Goal: Task Accomplishment & Management: Complete application form

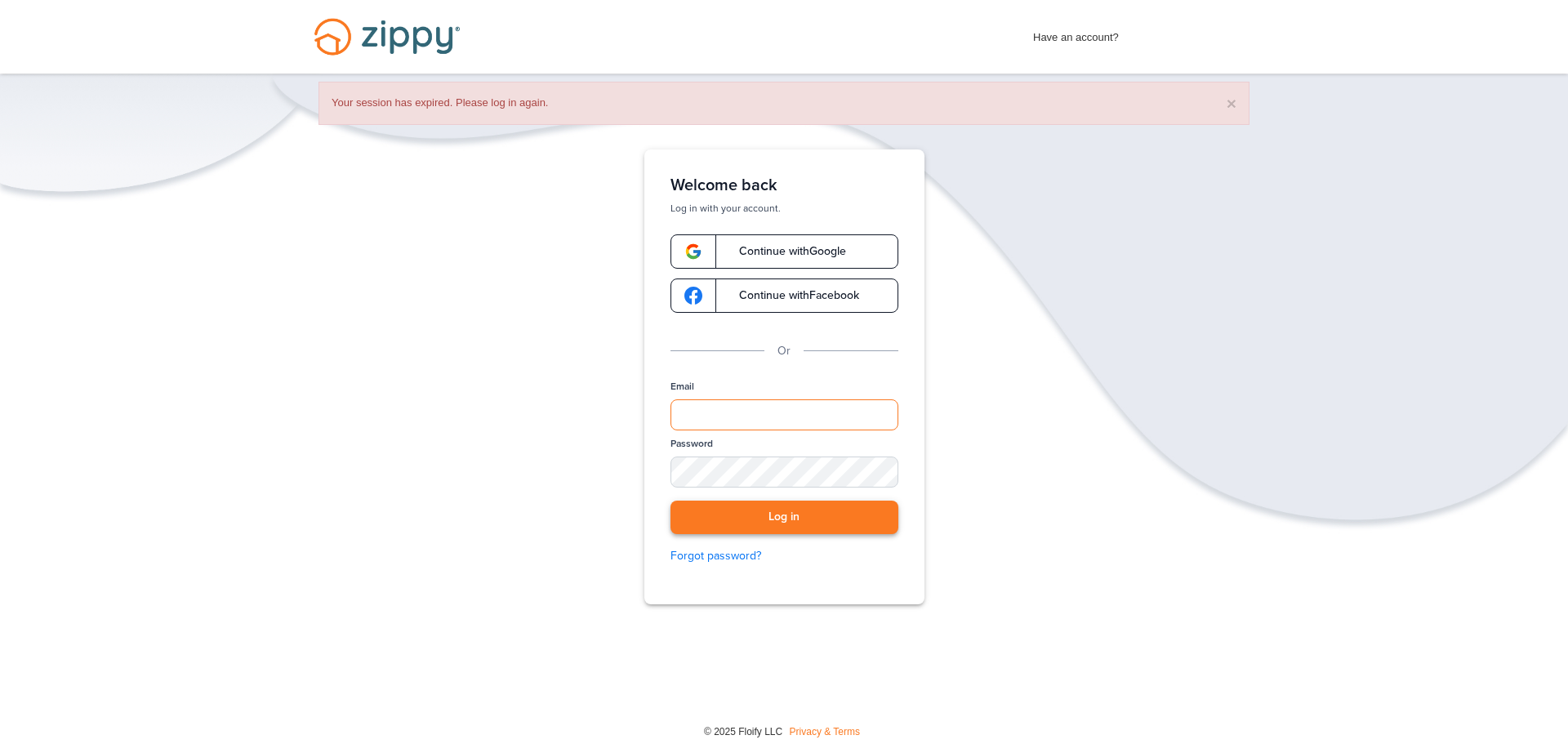
type input "**********"
click at [873, 510] on button "Log in" at bounding box center [784, 517] width 228 height 34
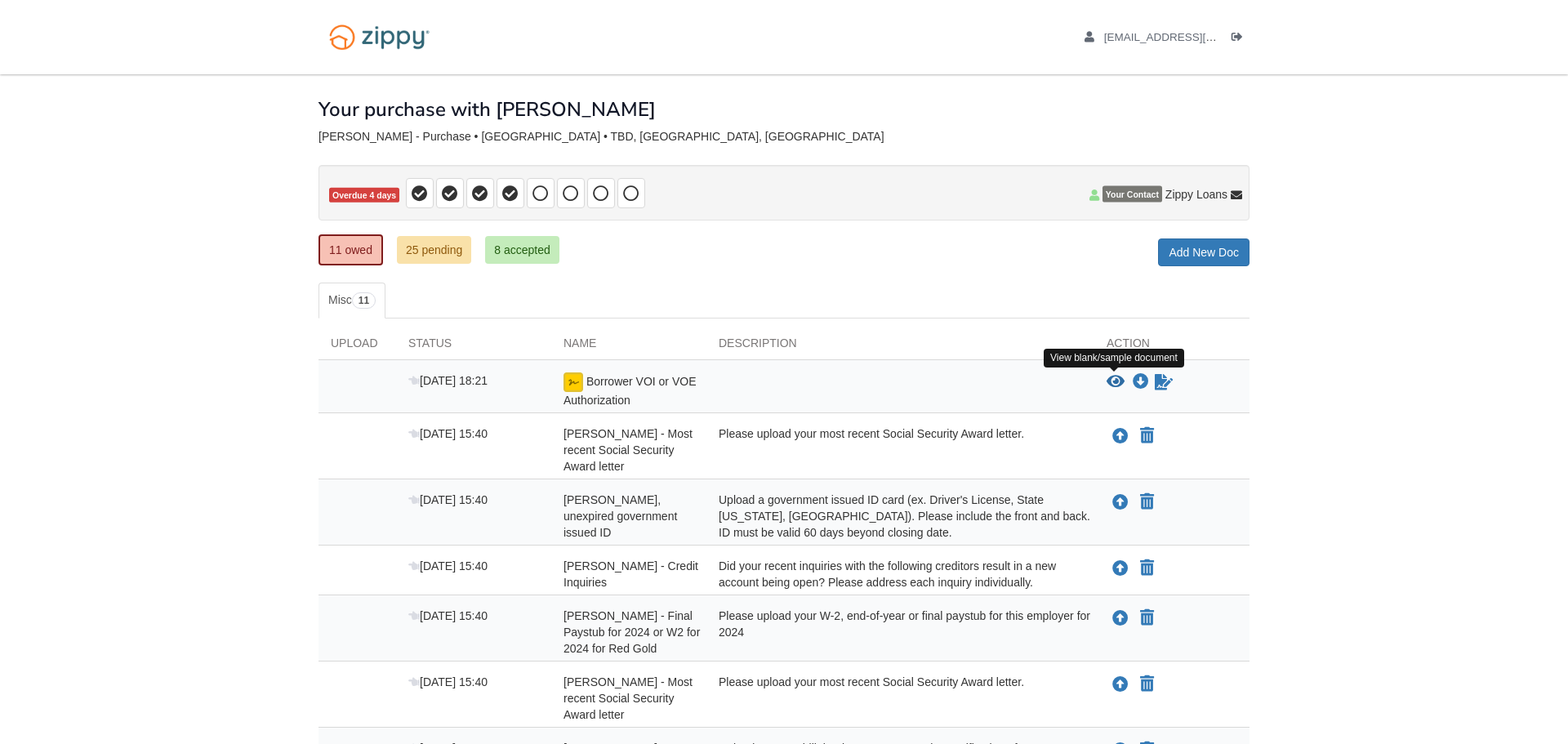
click at [1114, 380] on icon "View Borrower VOI or VOE Authorization" at bounding box center [1116, 382] width 18 height 16
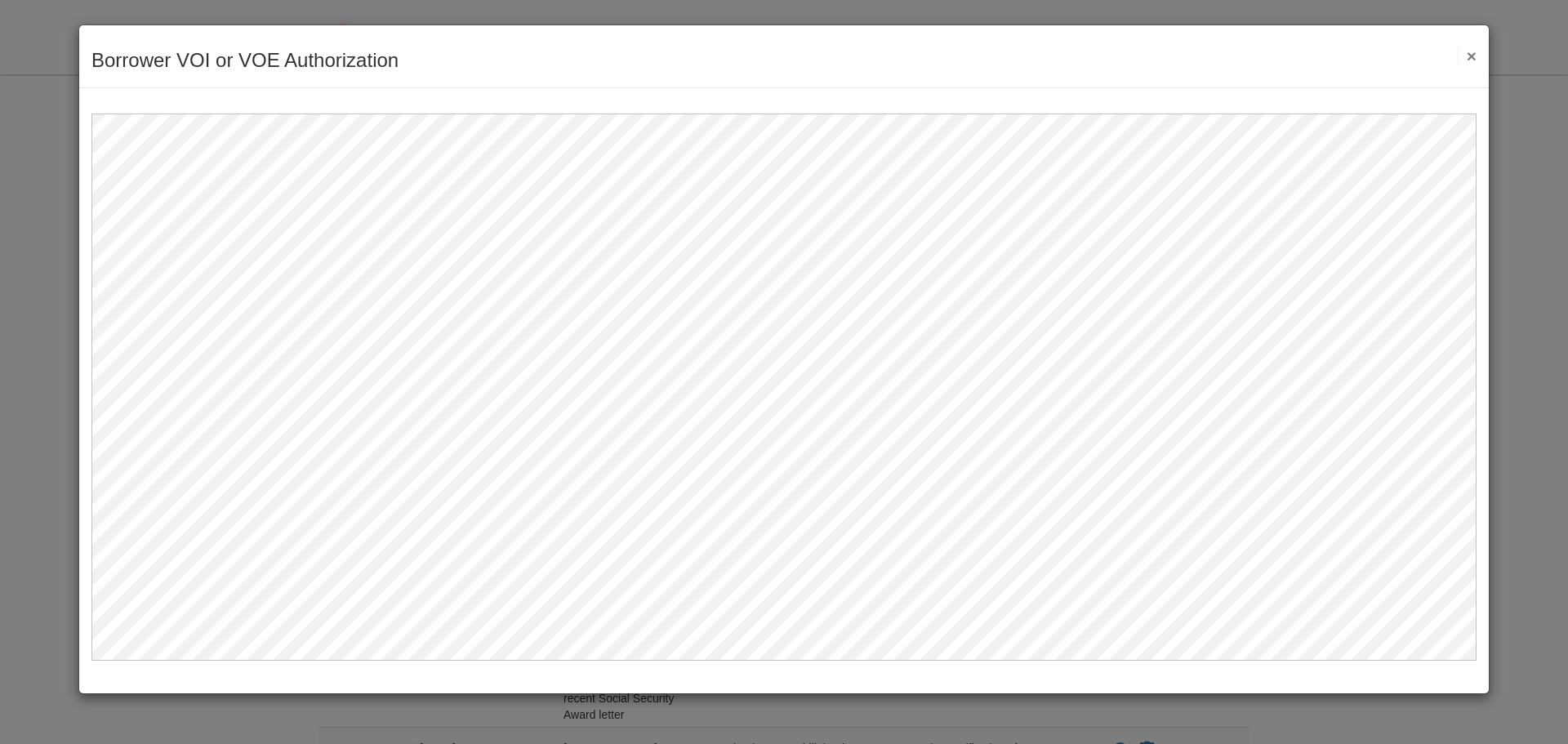
click at [1471, 51] on button "×" at bounding box center [1467, 55] width 19 height 17
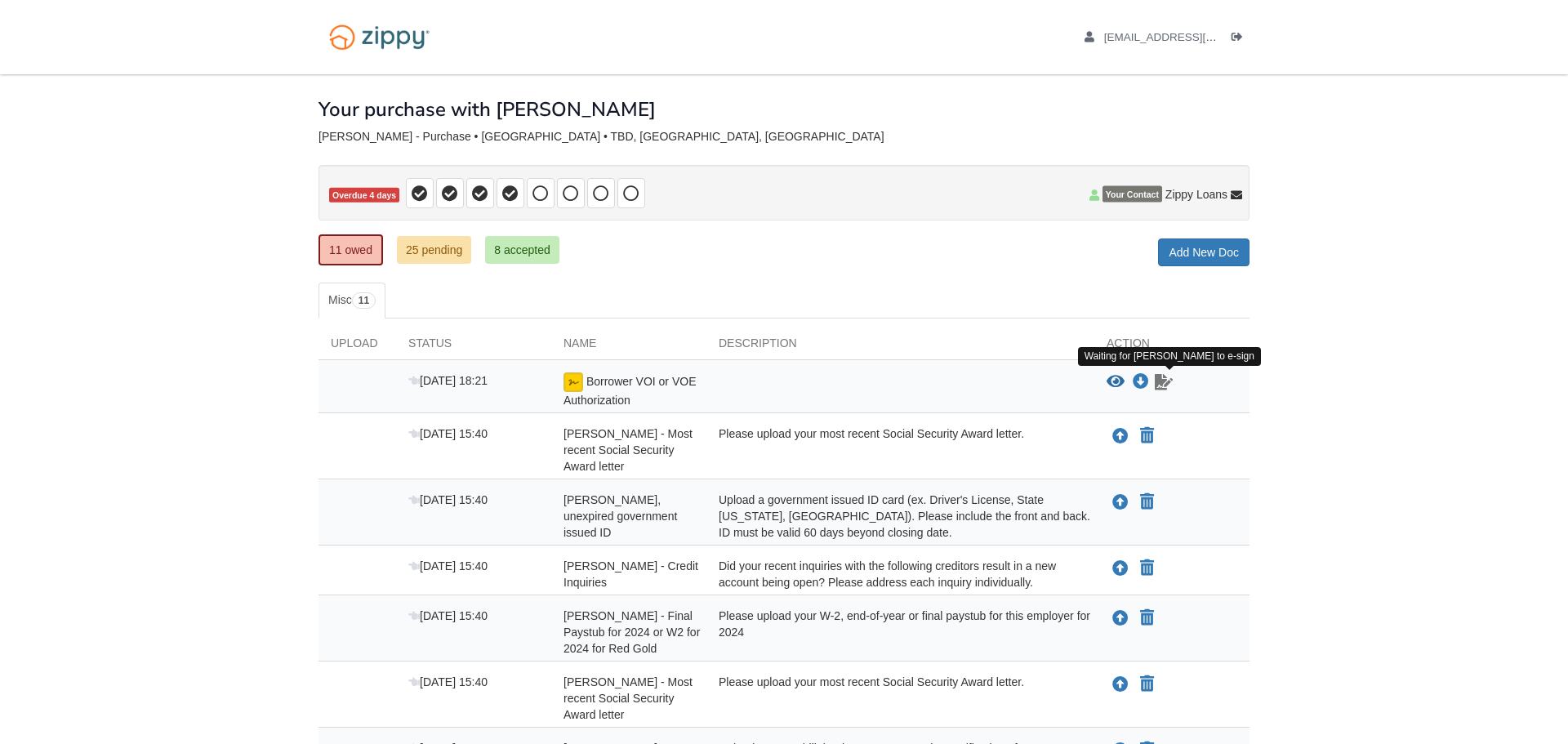
click at [1157, 384] on icon "Waiting for your co-borrower to e-sign" at bounding box center [1164, 382] width 18 height 16
click at [1117, 380] on icon "View Borrower VOI or VOE Authorization" at bounding box center [1116, 382] width 18 height 16
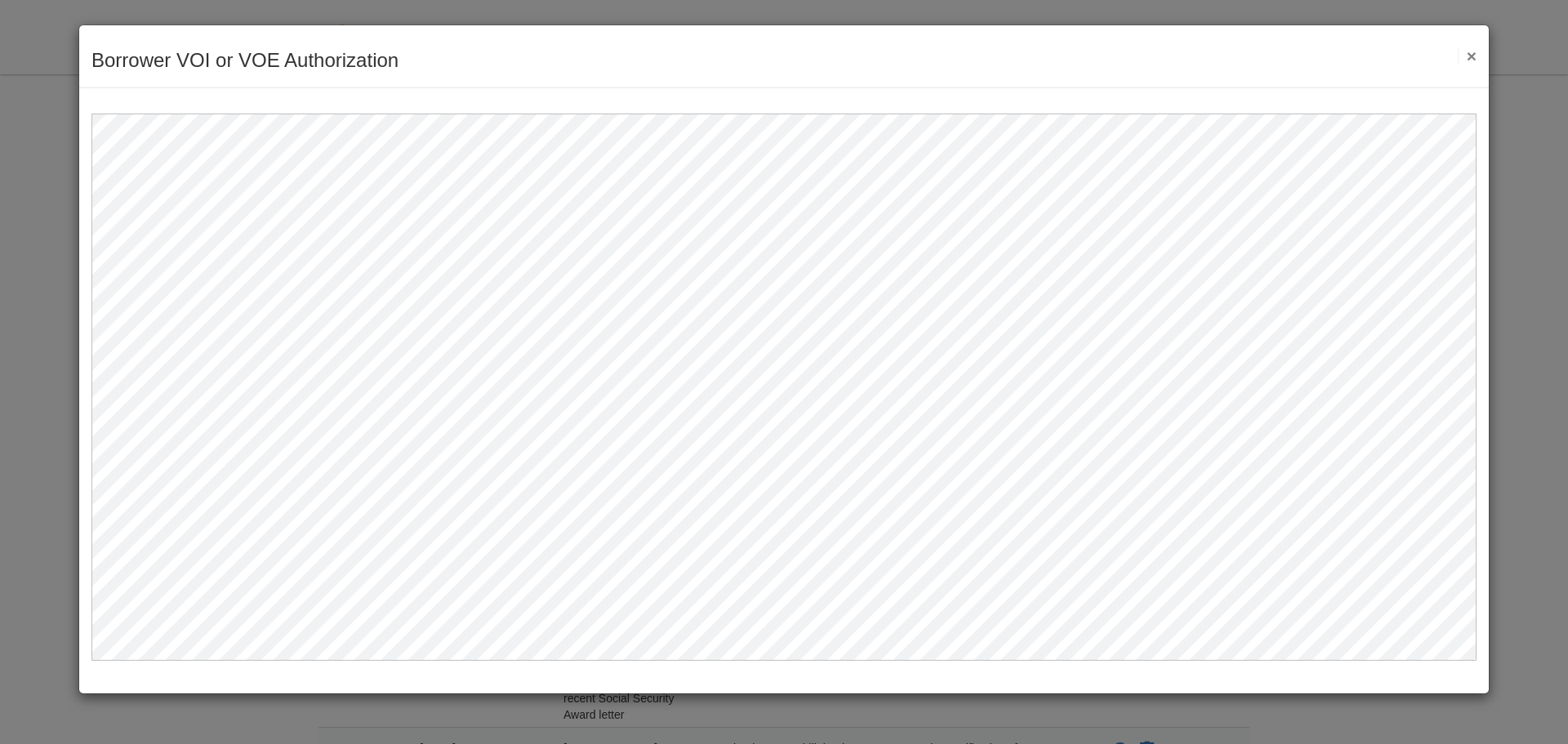
click at [1468, 58] on button "×" at bounding box center [1467, 55] width 19 height 17
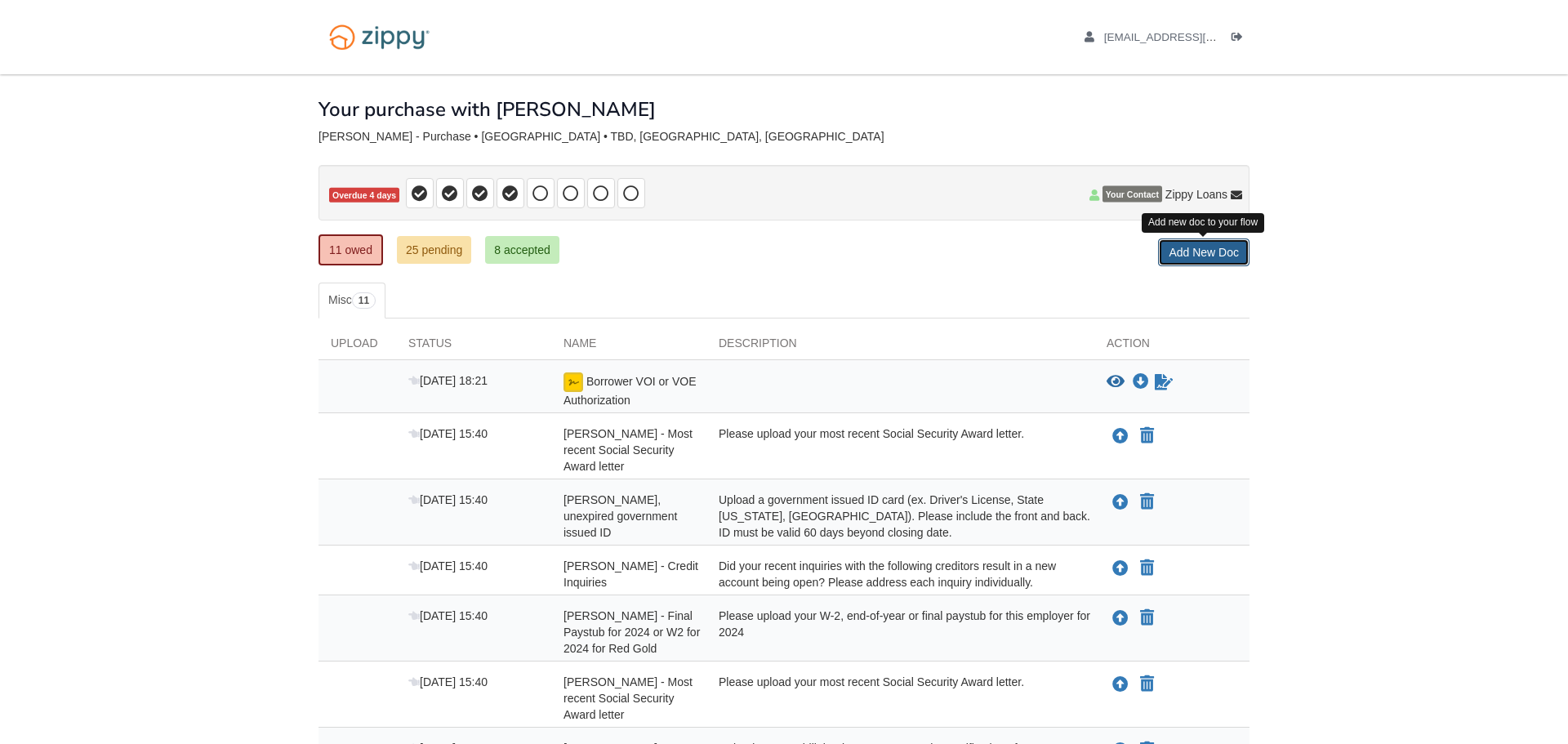
click at [1195, 241] on link "Add New Doc" at bounding box center [1203, 252] width 92 height 28
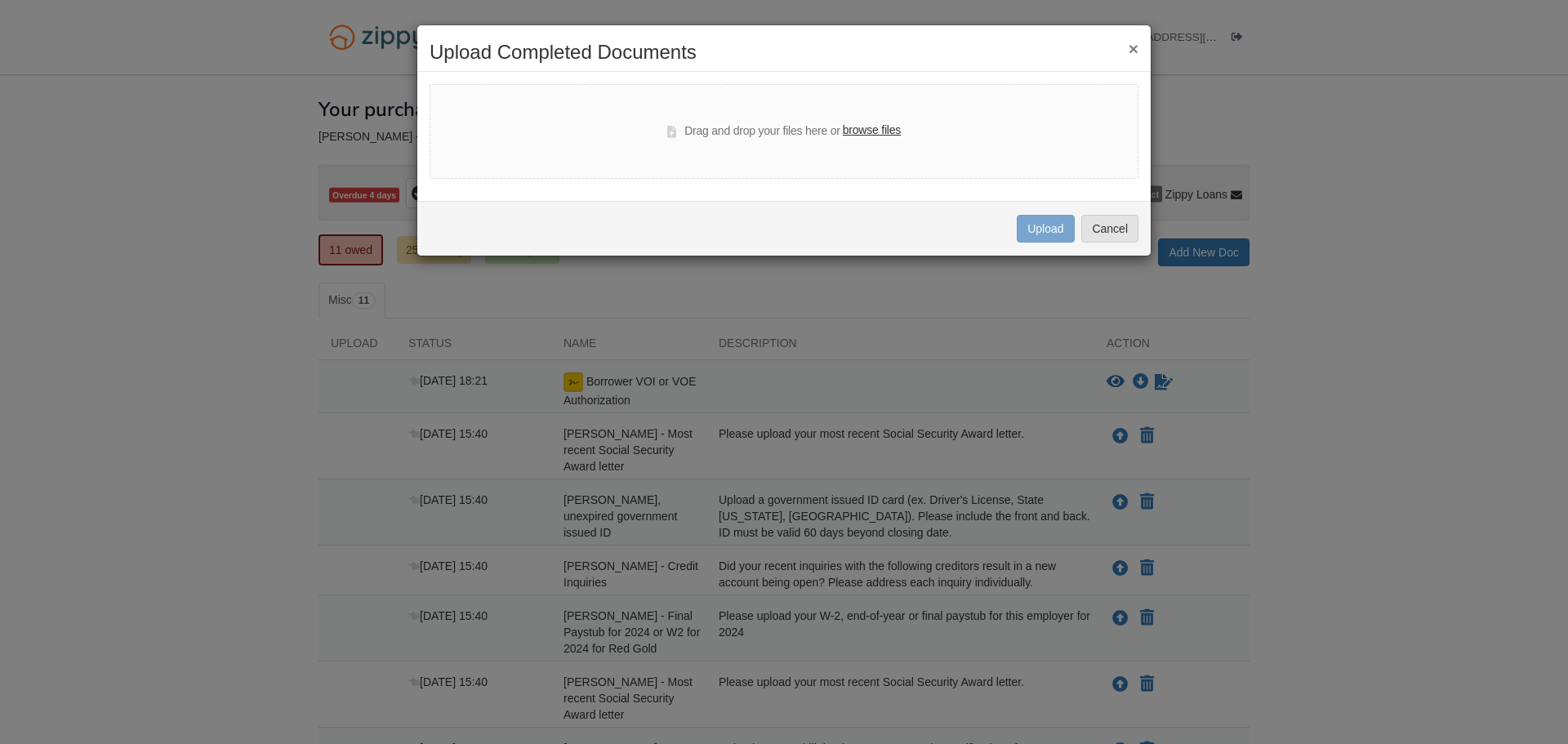
click at [862, 130] on label "browse files" at bounding box center [872, 131] width 58 height 18
click at [0, 0] on input "browse files" at bounding box center [0, 0] width 0 height 0
select select "****"
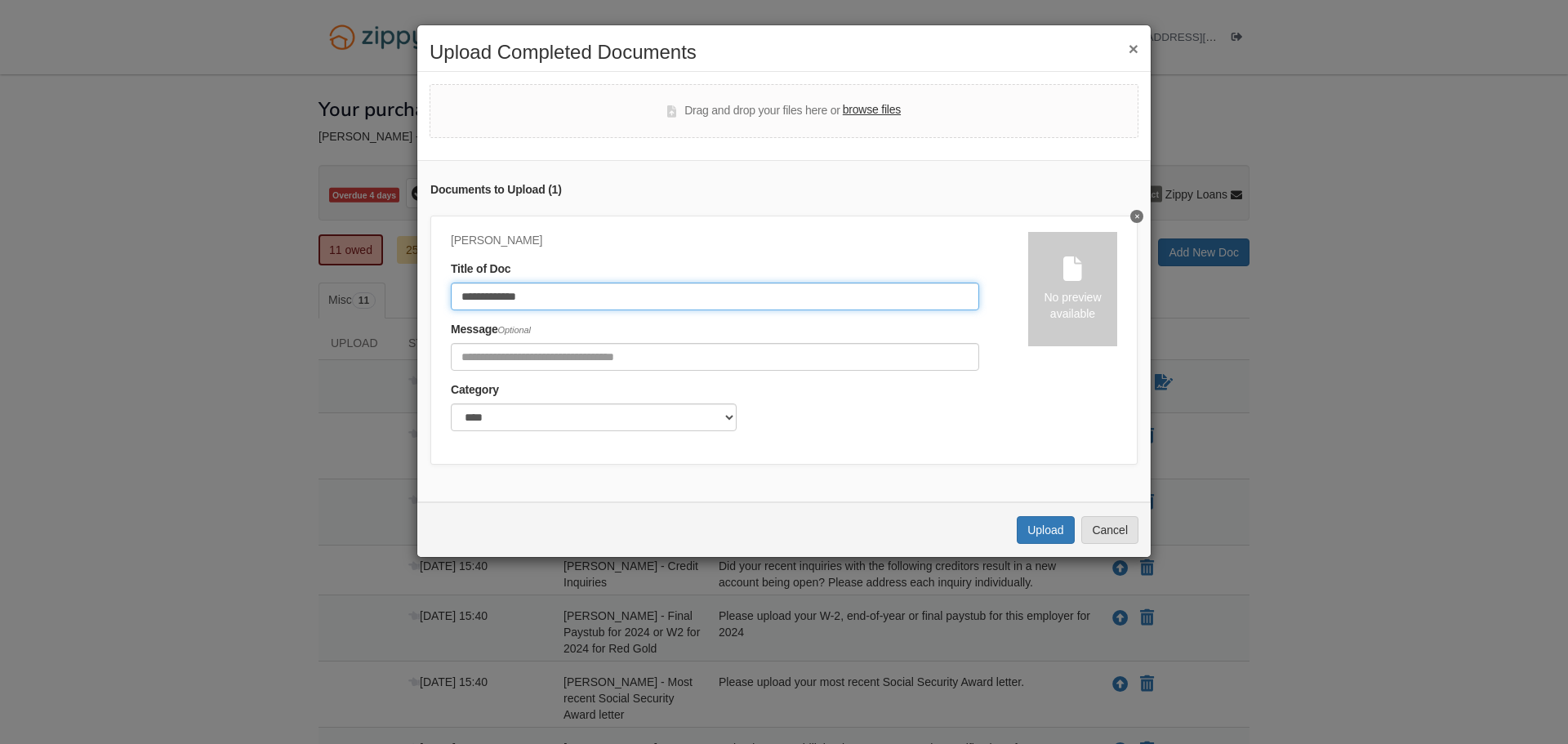
click at [818, 289] on input "**********" at bounding box center [715, 296] width 528 height 28
type input "**********"
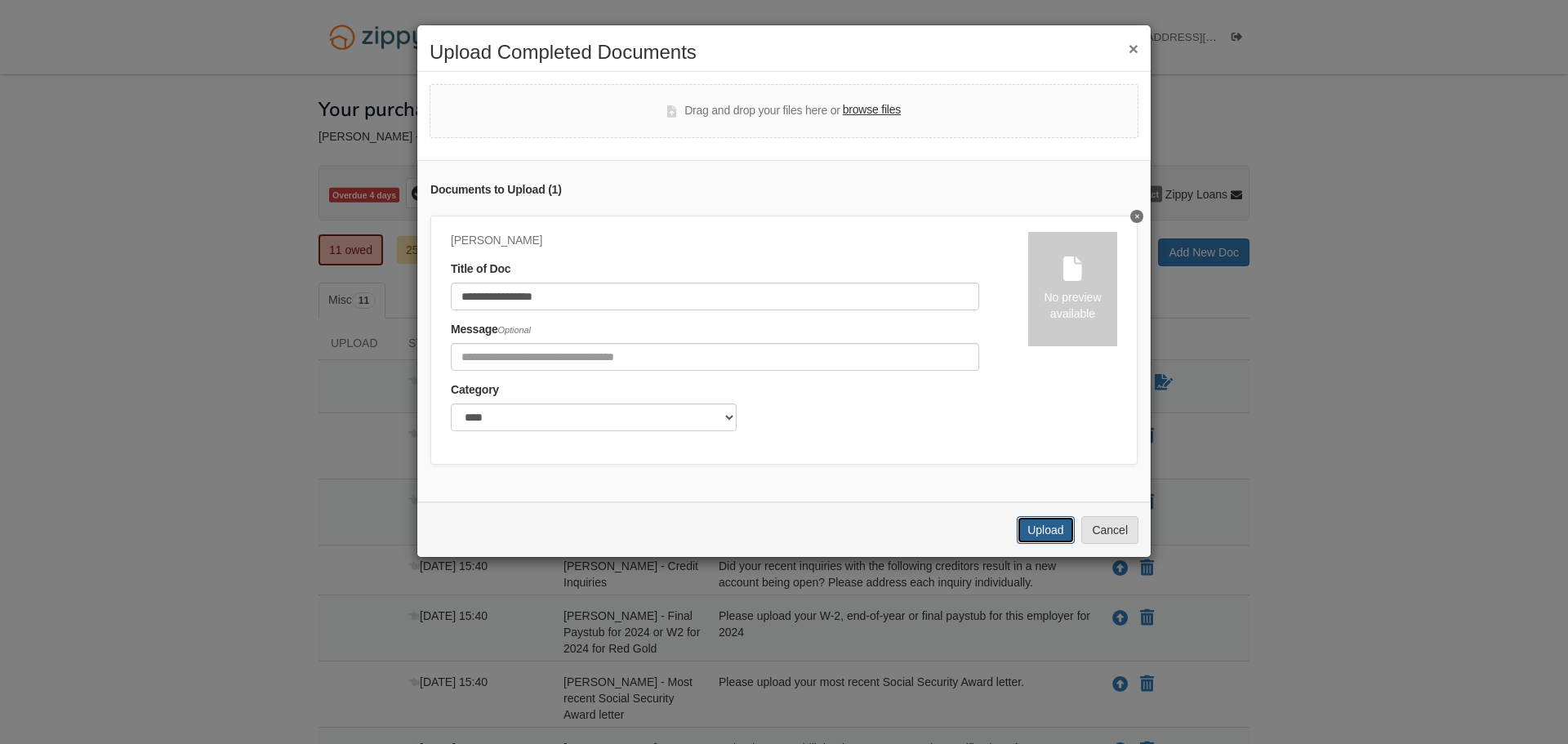
click at [1062, 519] on button "Upload" at bounding box center [1045, 530] width 57 height 28
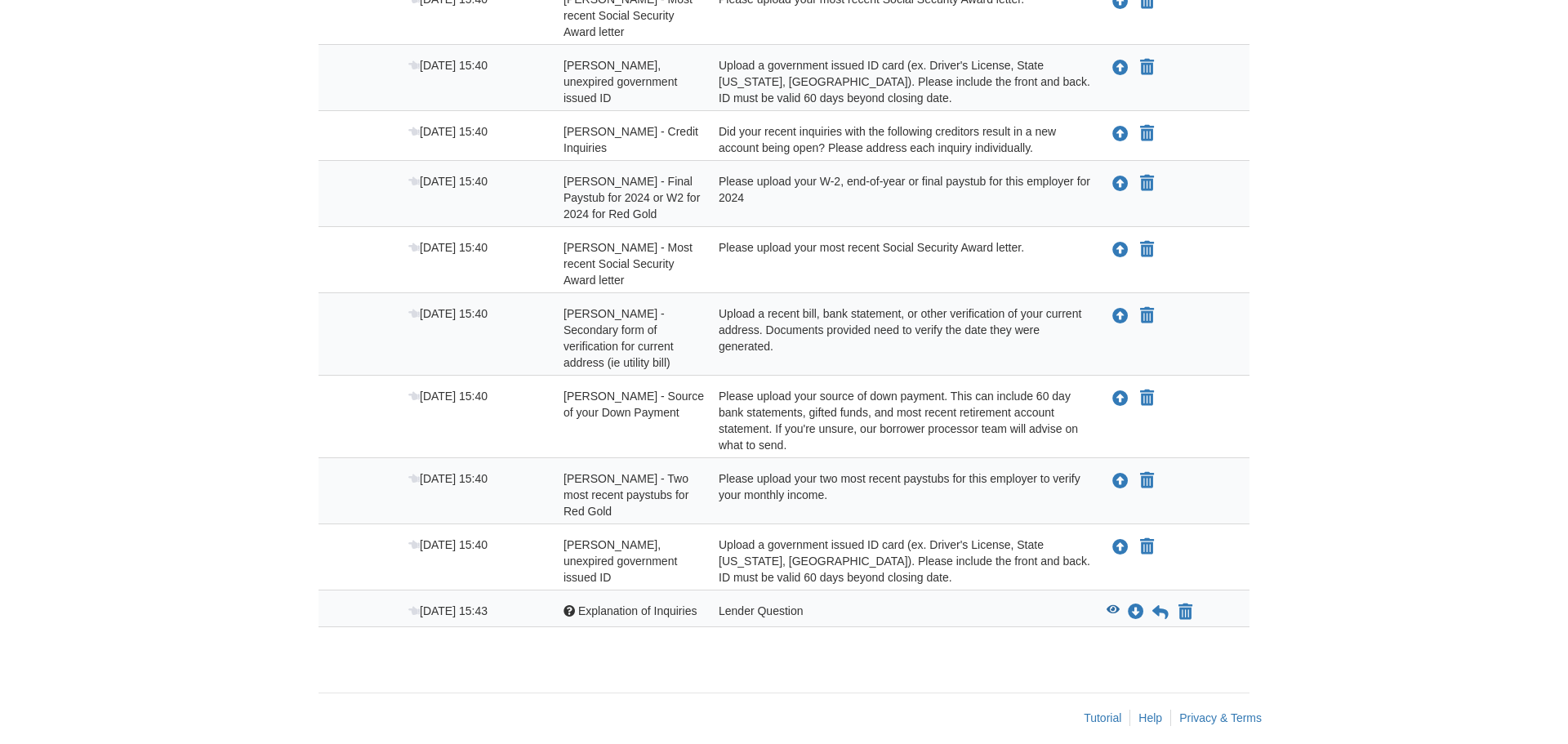
scroll to position [449, 0]
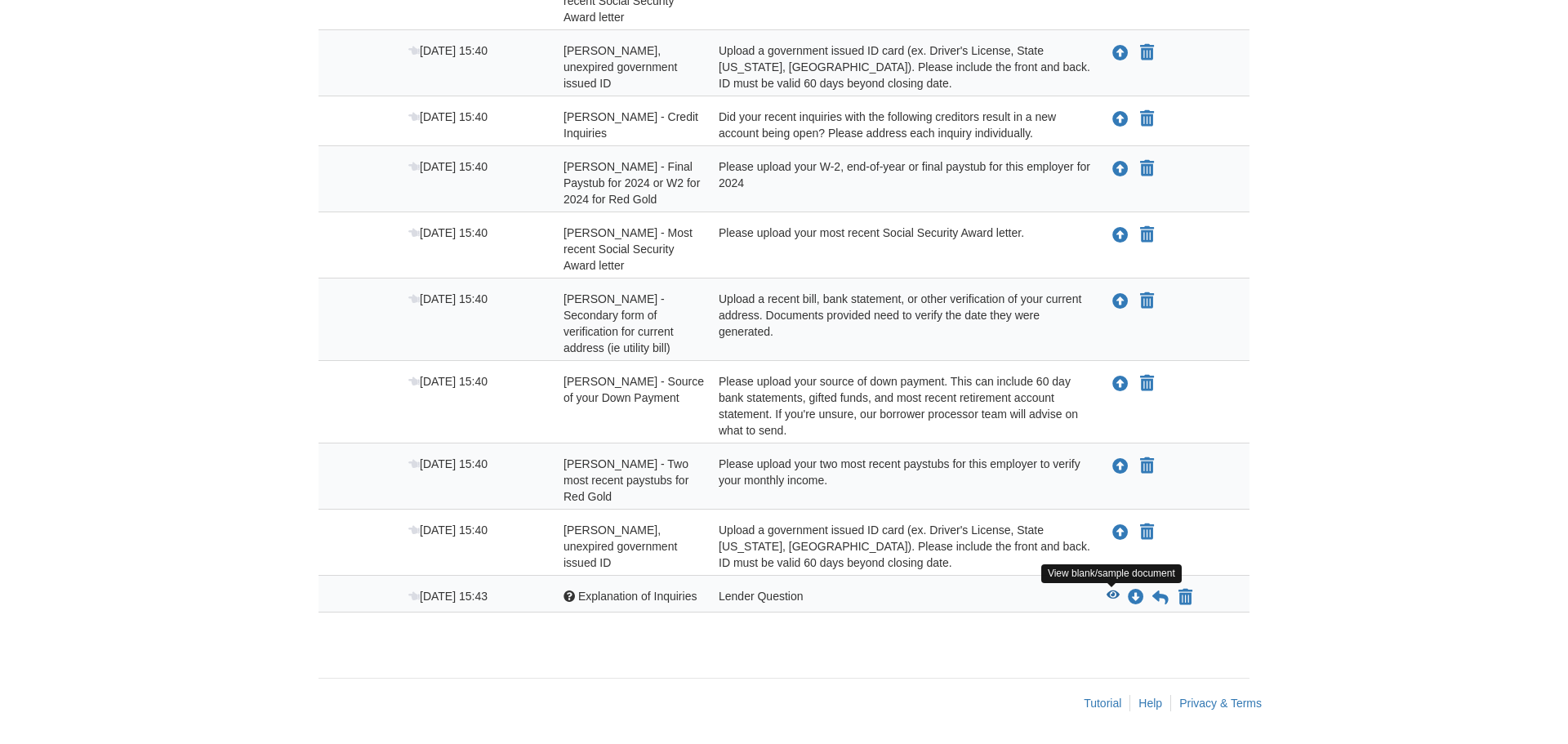
click at [1113, 595] on icon "View Explanation of Inquiries" at bounding box center [1113, 595] width 13 height 12
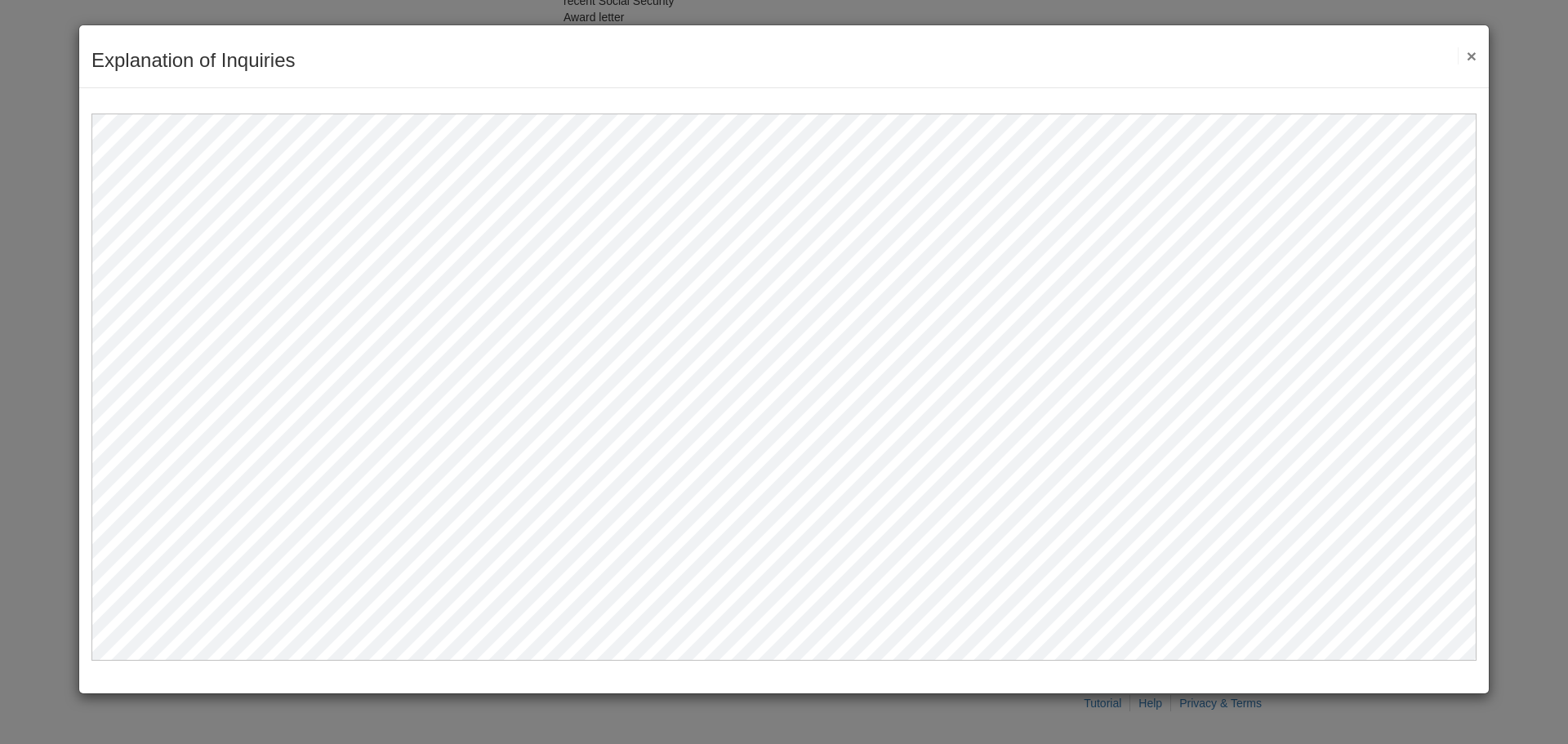
click at [1471, 54] on button "×" at bounding box center [1467, 55] width 19 height 17
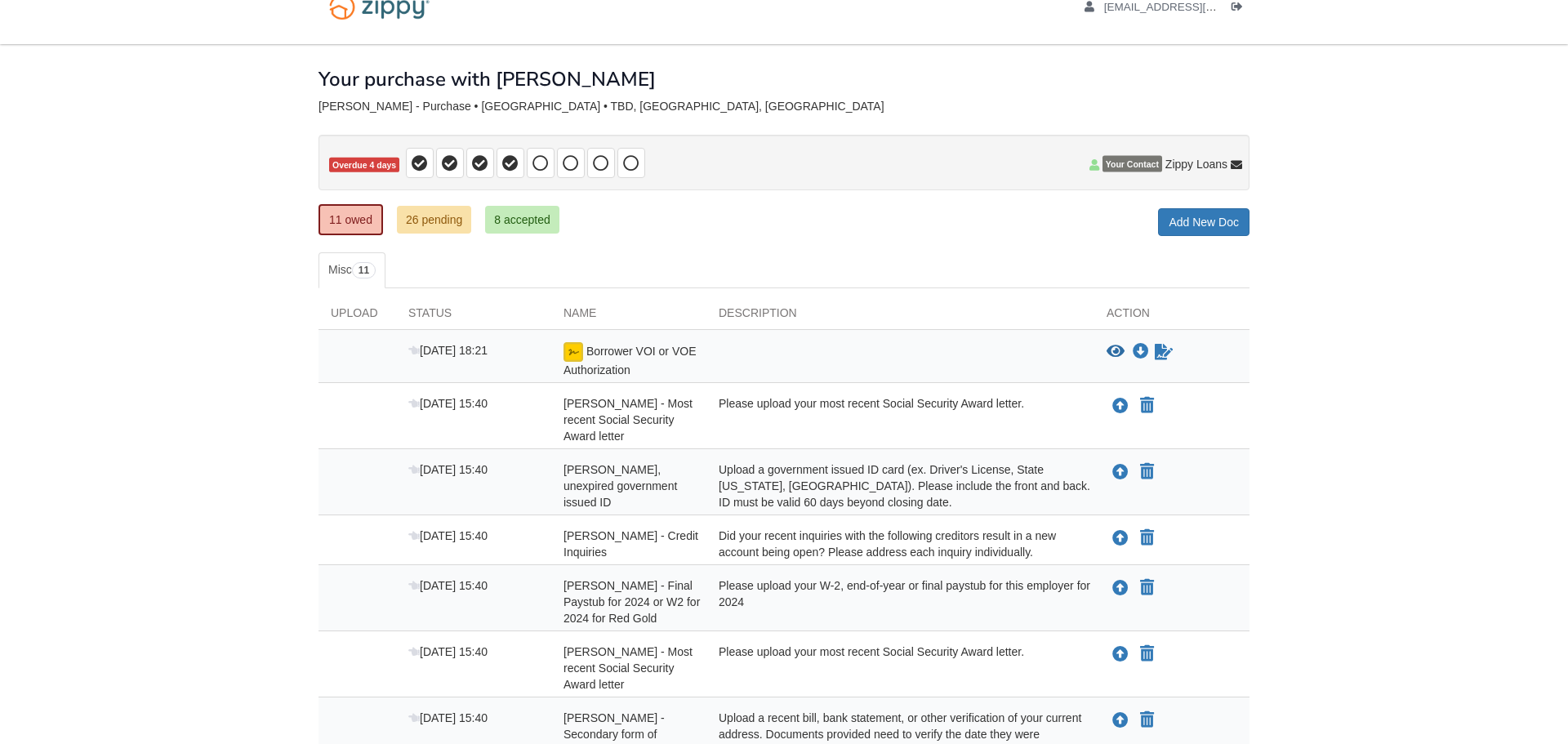
scroll to position [33, 0]
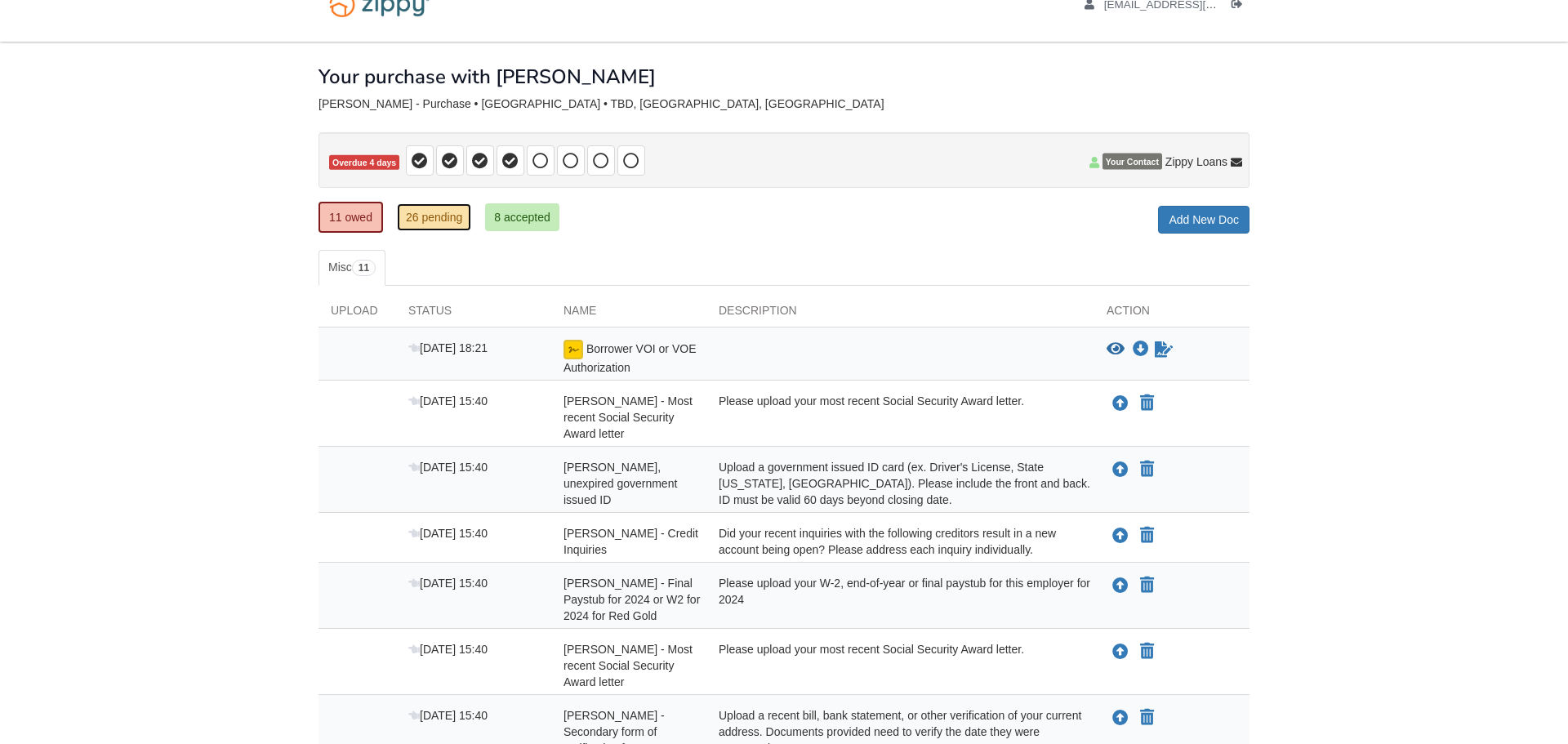
click at [427, 219] on link "26 pending" at bounding box center [434, 217] width 74 height 28
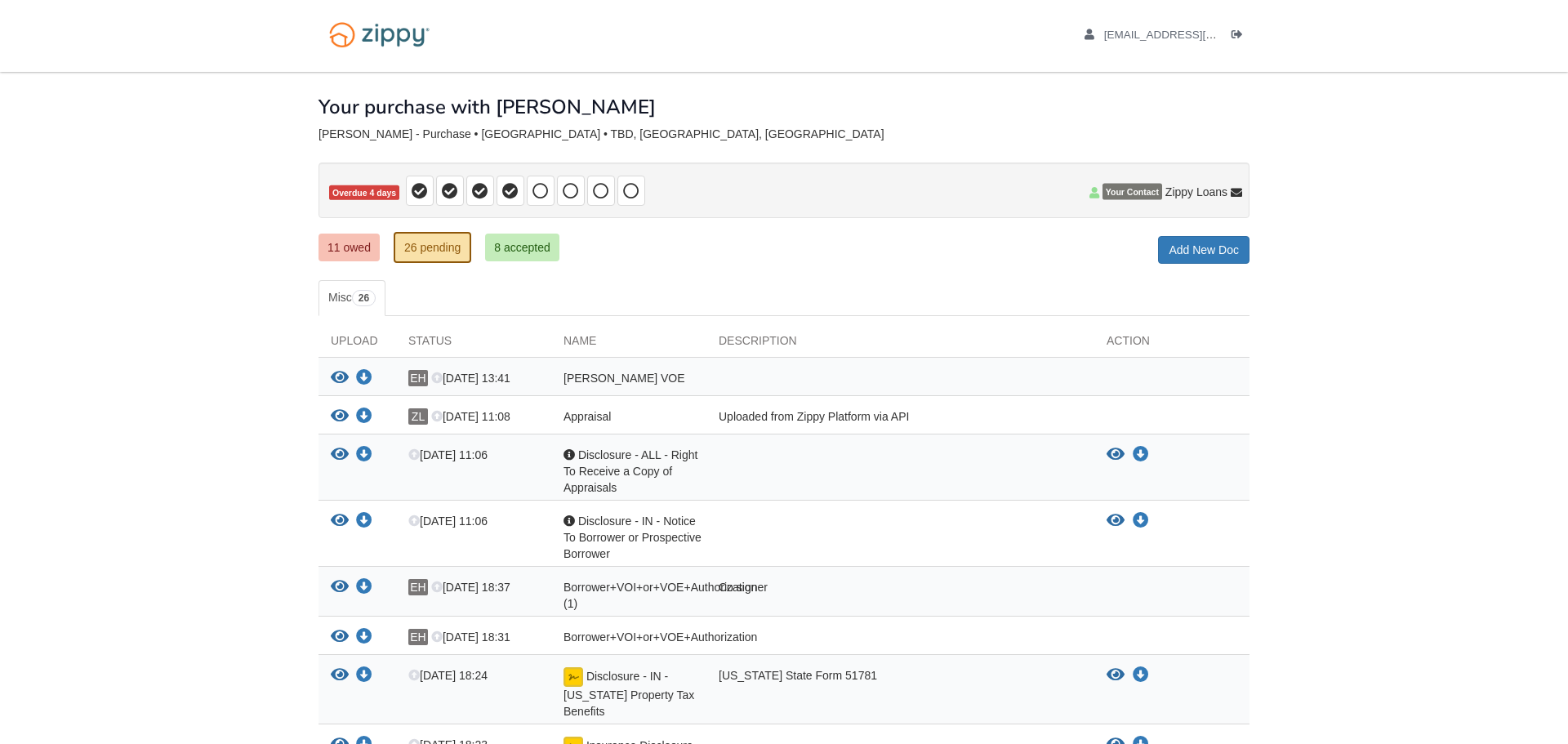
scroll to position [5, 0]
click at [426, 183] on icon at bounding box center [420, 190] width 16 height 16
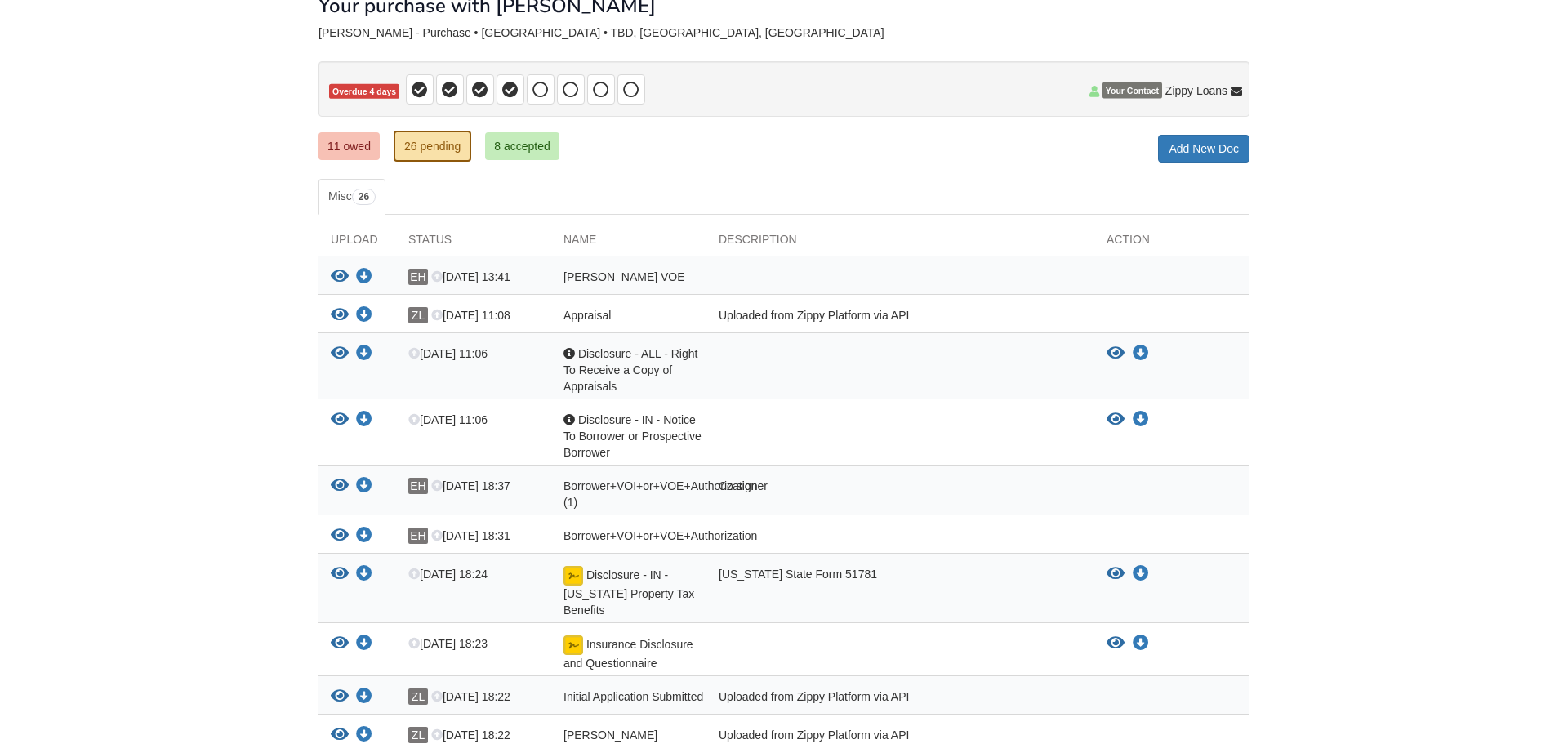
scroll to position [101, 0]
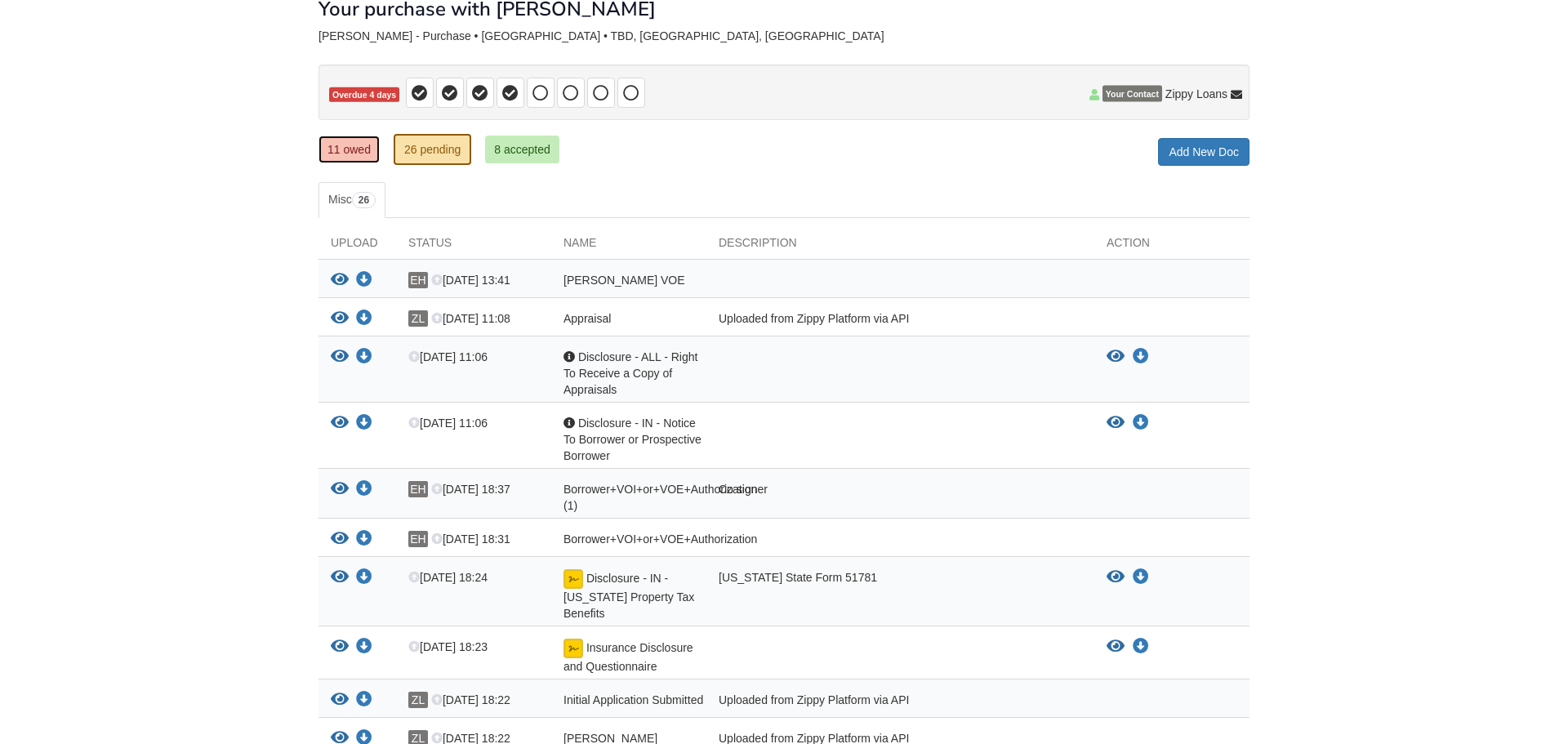
click at [363, 144] on link "11 owed" at bounding box center [349, 149] width 62 height 28
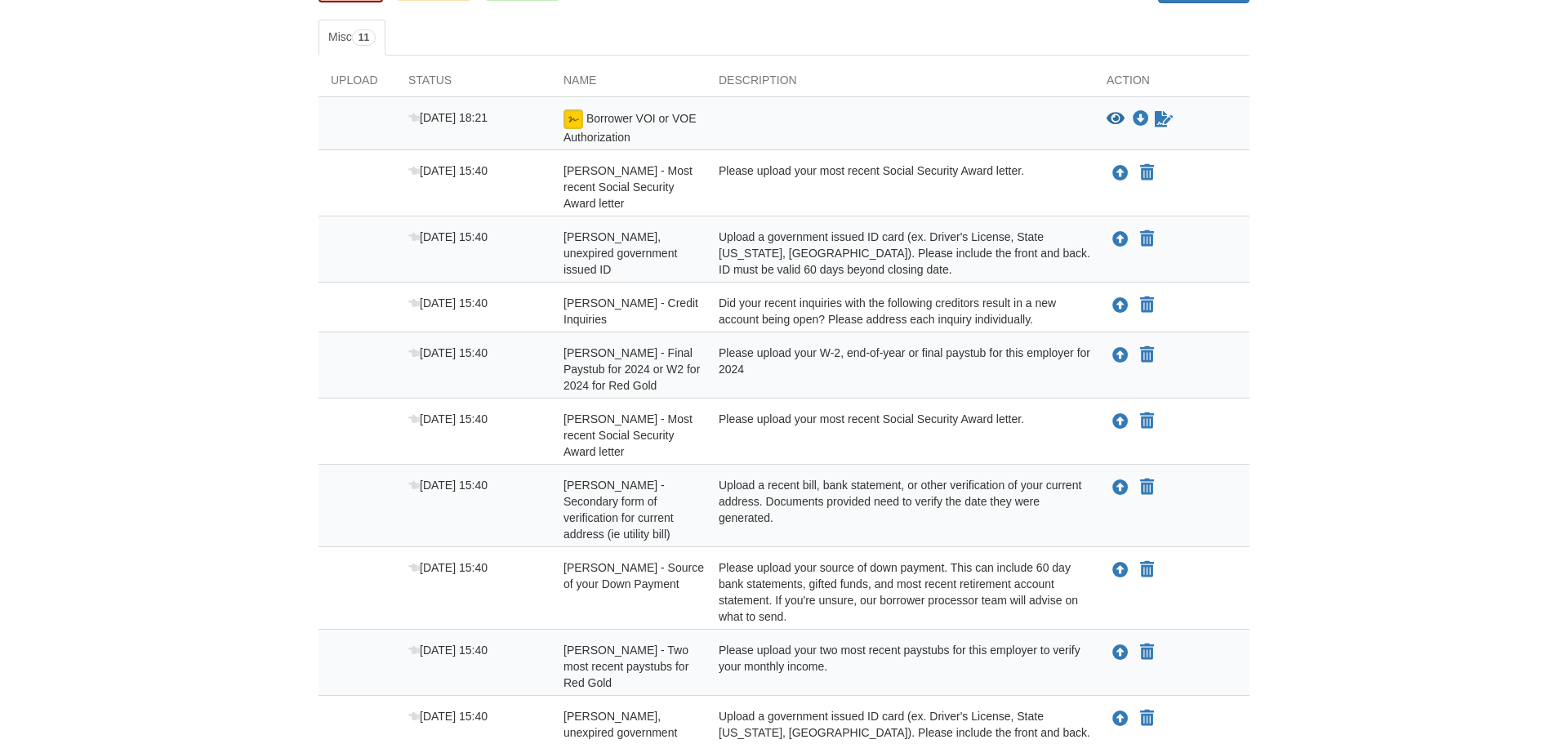
scroll to position [260, 0]
click at [541, 242] on div "[DATE] 15:40" at bounding box center [474, 256] width 155 height 49
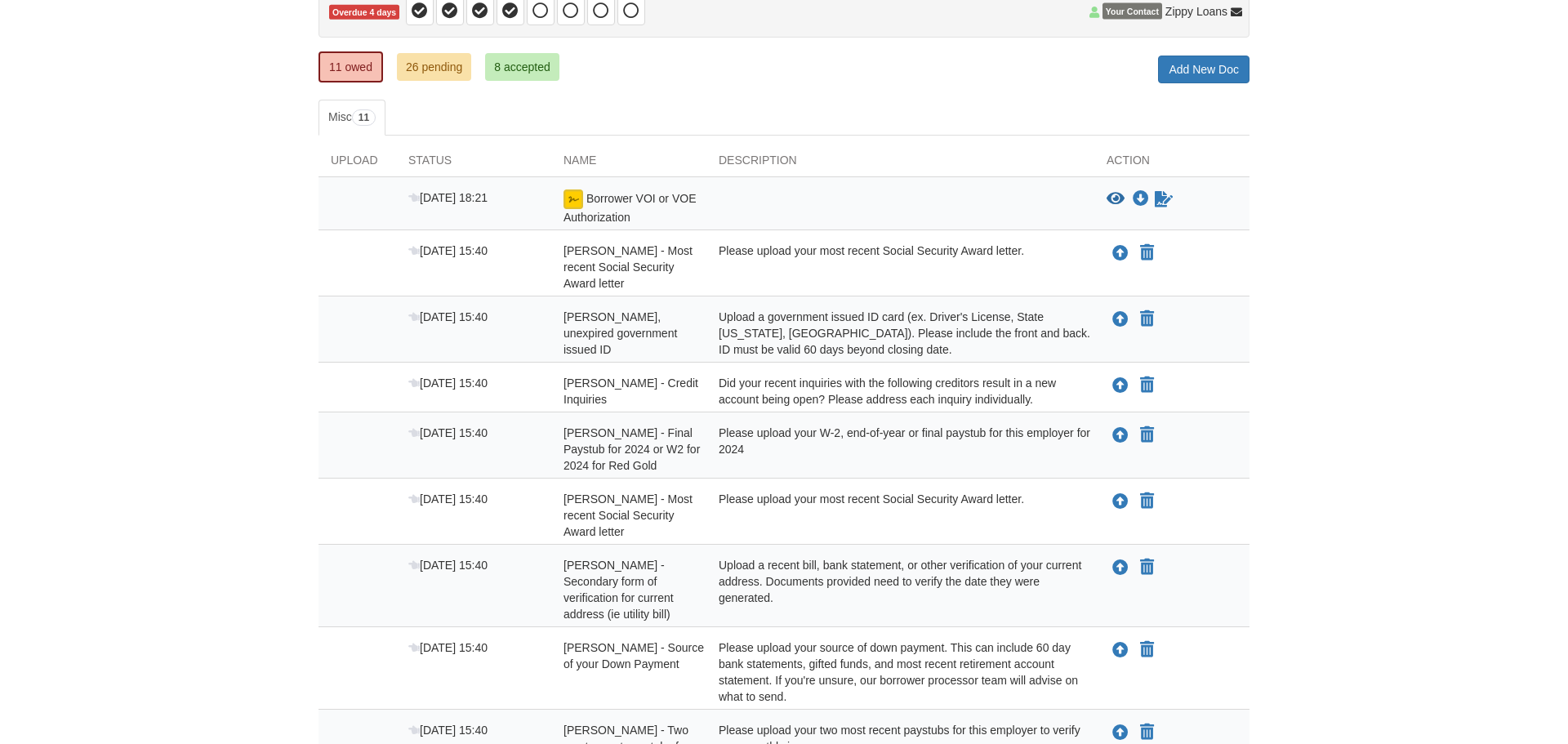
scroll to position [179, 0]
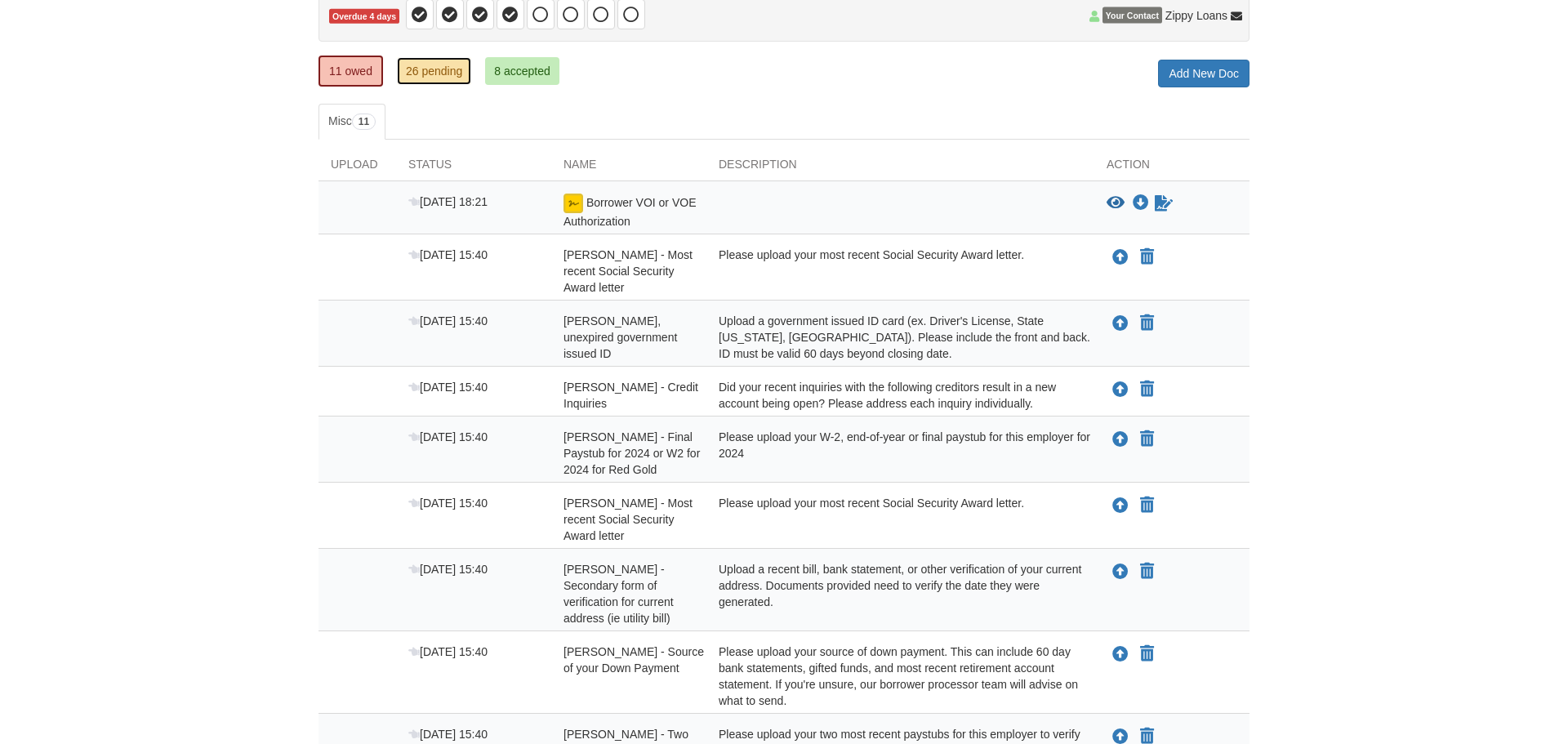
click at [450, 67] on link "26 pending" at bounding box center [434, 71] width 74 height 28
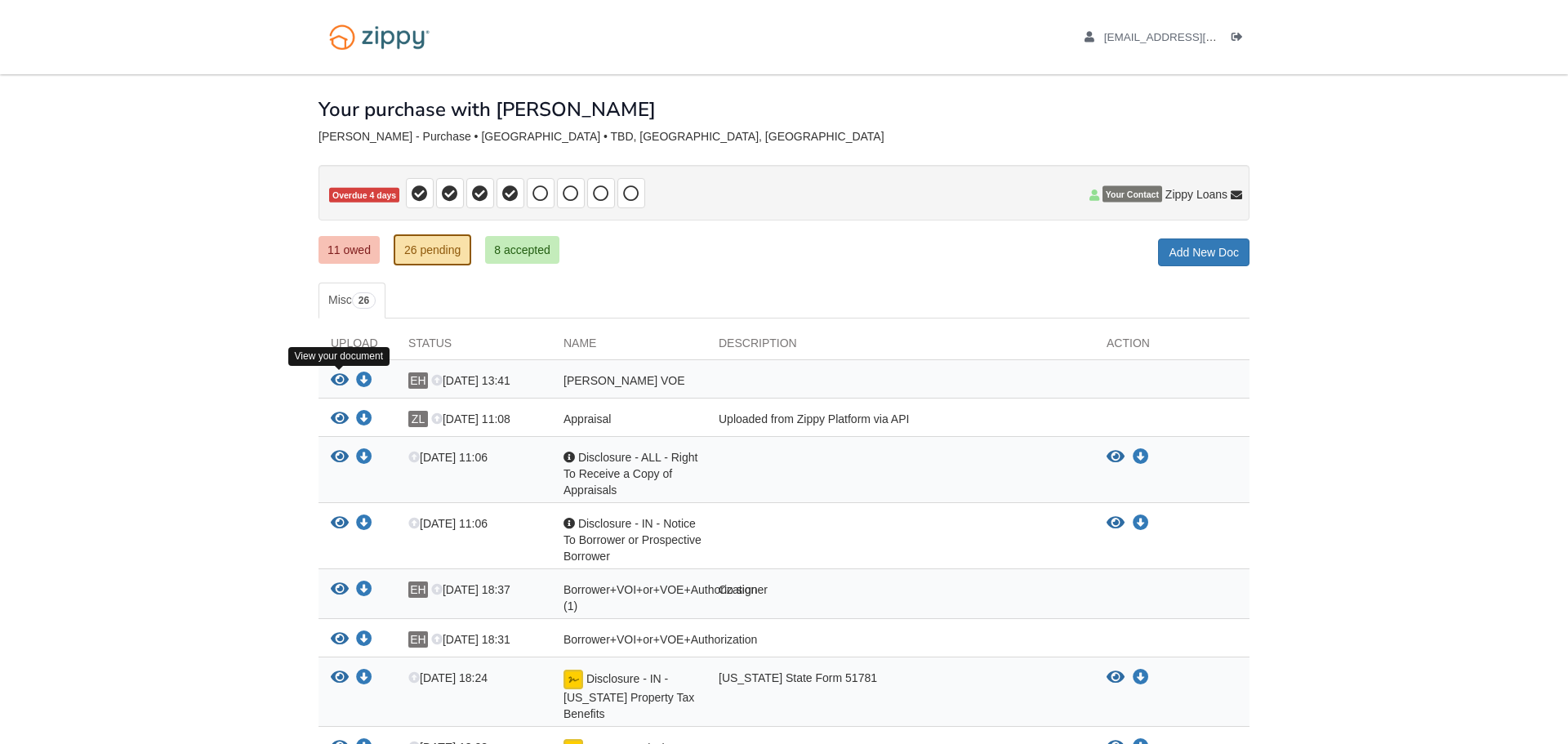
click at [343, 382] on icon "View Brenda borrow VOE" at bounding box center [340, 380] width 18 height 16
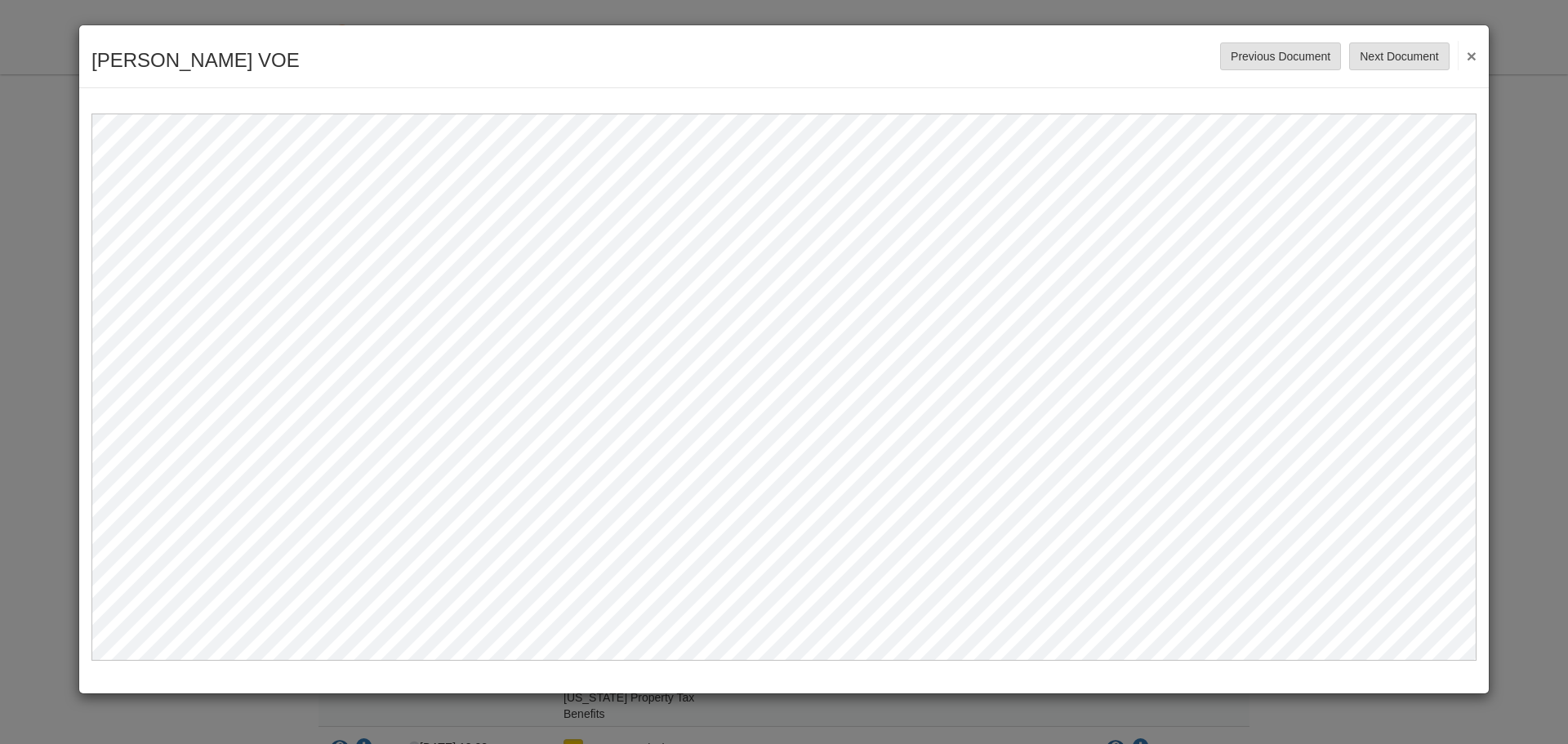
click at [1470, 55] on button "×" at bounding box center [1467, 55] width 19 height 29
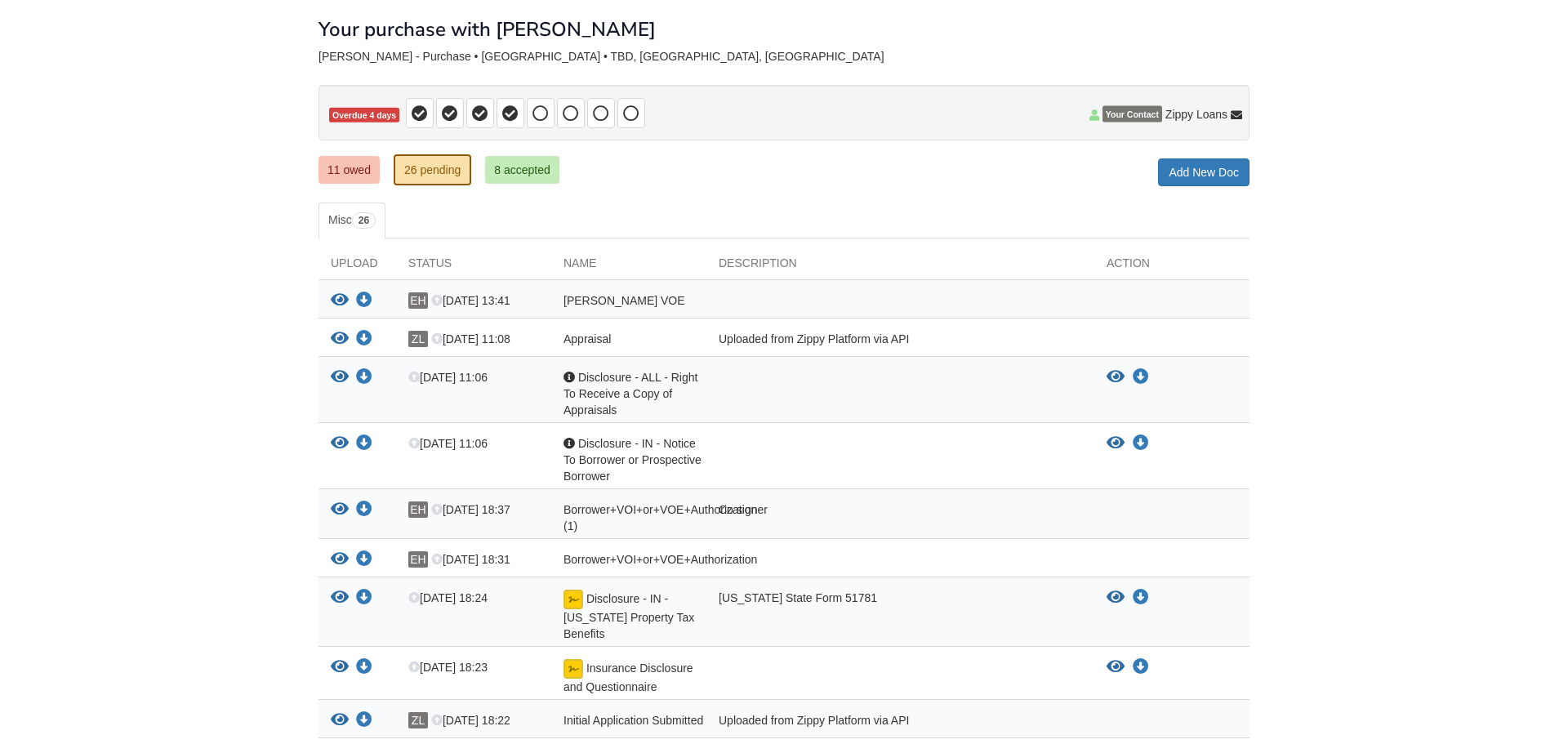
scroll to position [83, 0]
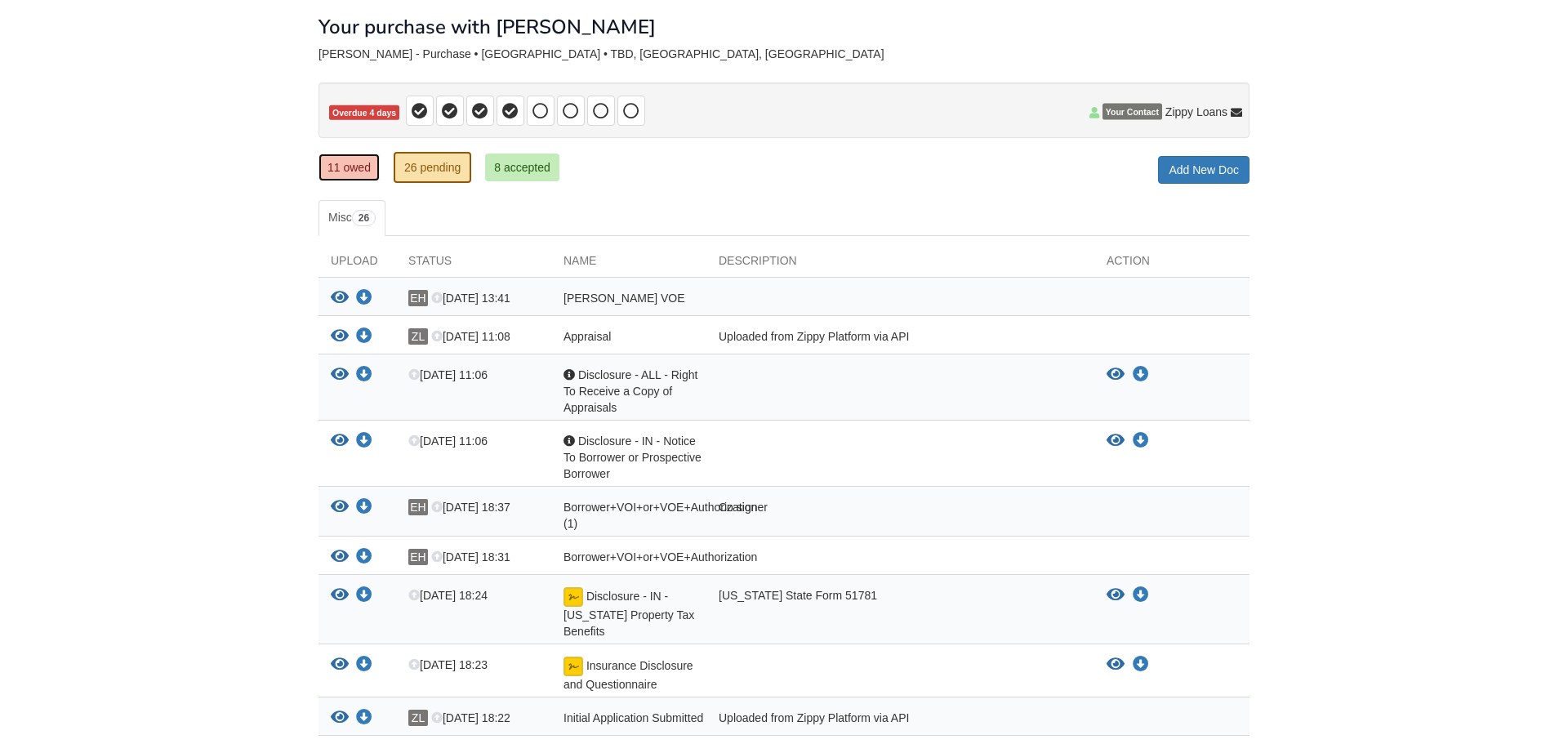
click at [368, 160] on link "11 owed" at bounding box center [349, 167] width 62 height 28
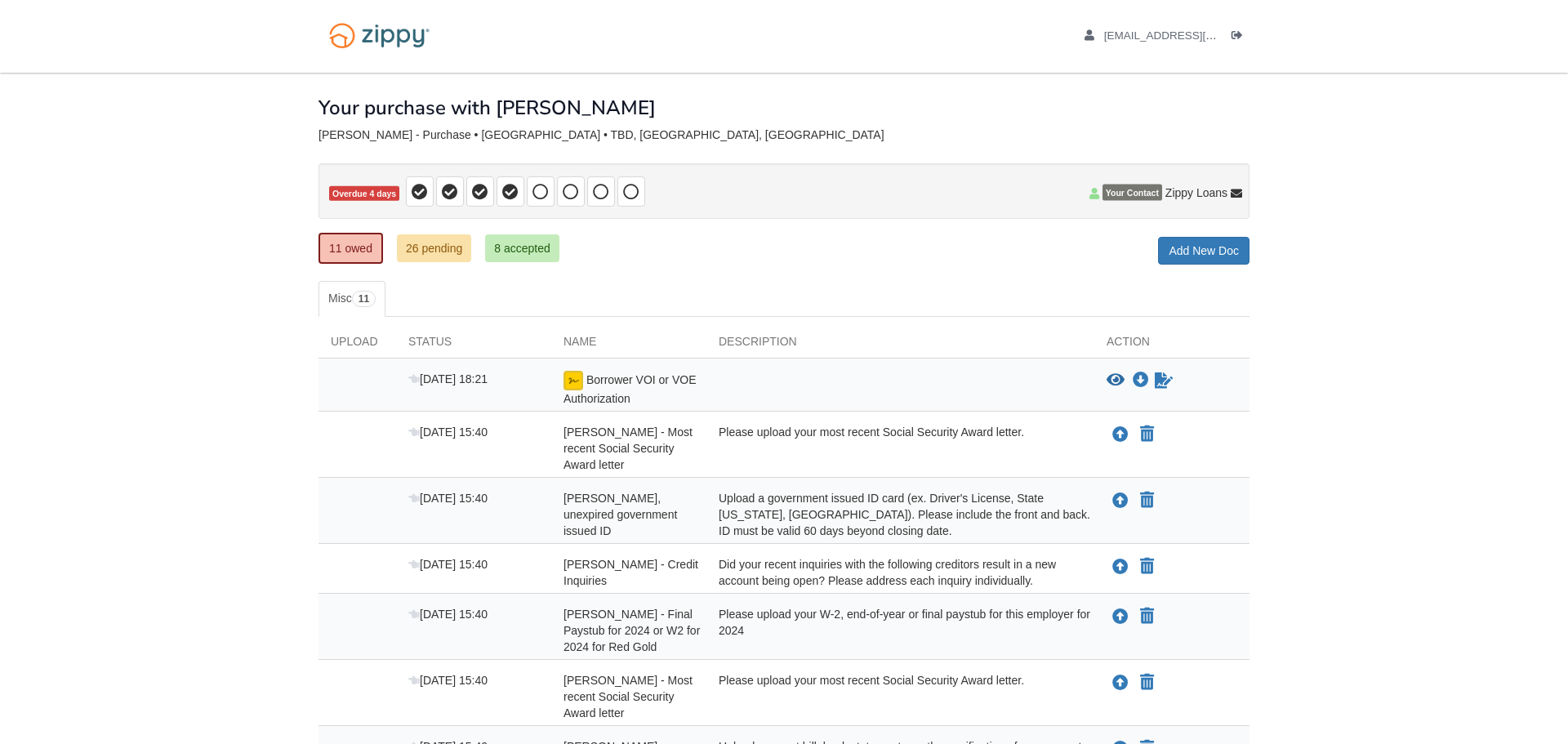
scroll to position [449, 0]
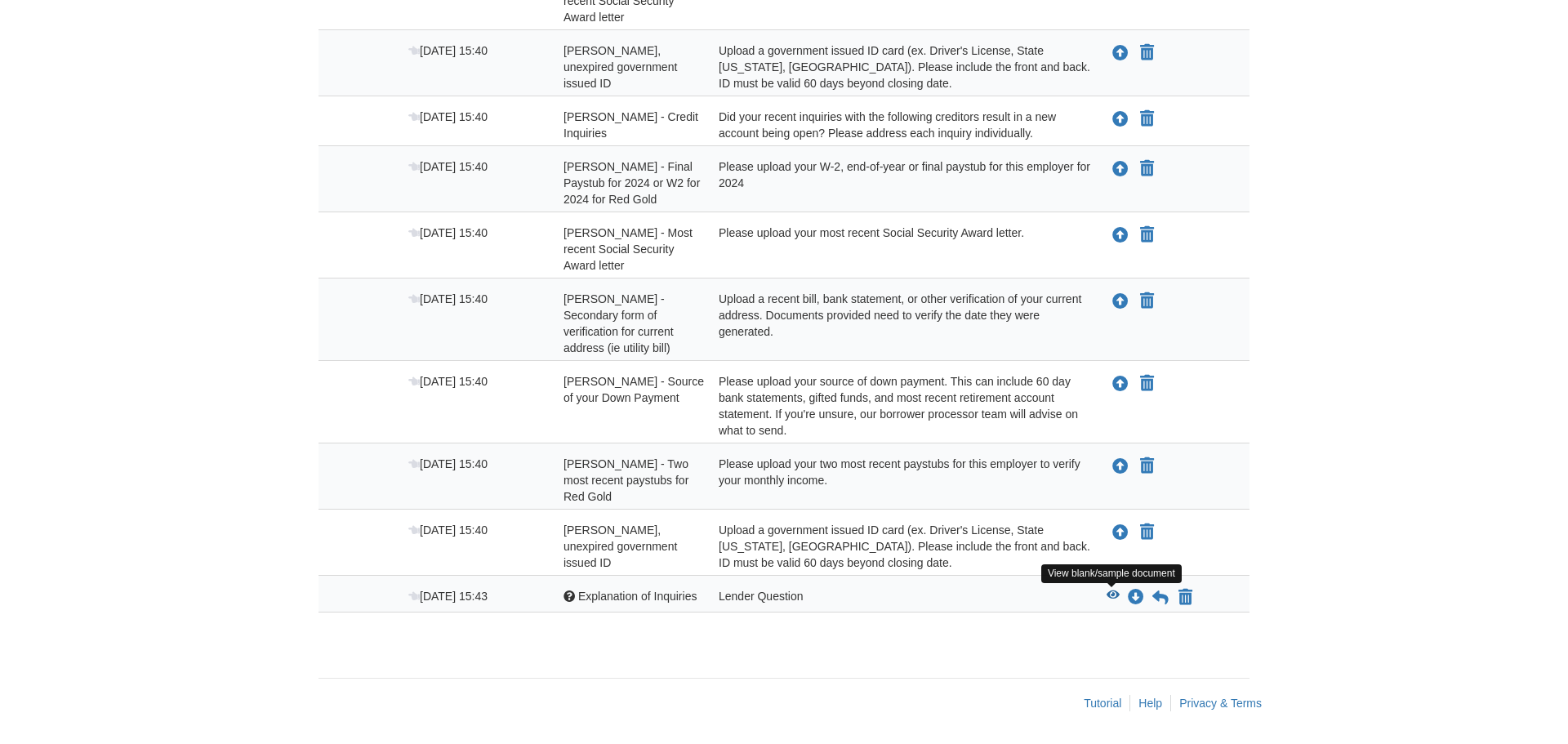
click at [1115, 597] on icon "View Explanation of Inquiries" at bounding box center [1113, 595] width 13 height 12
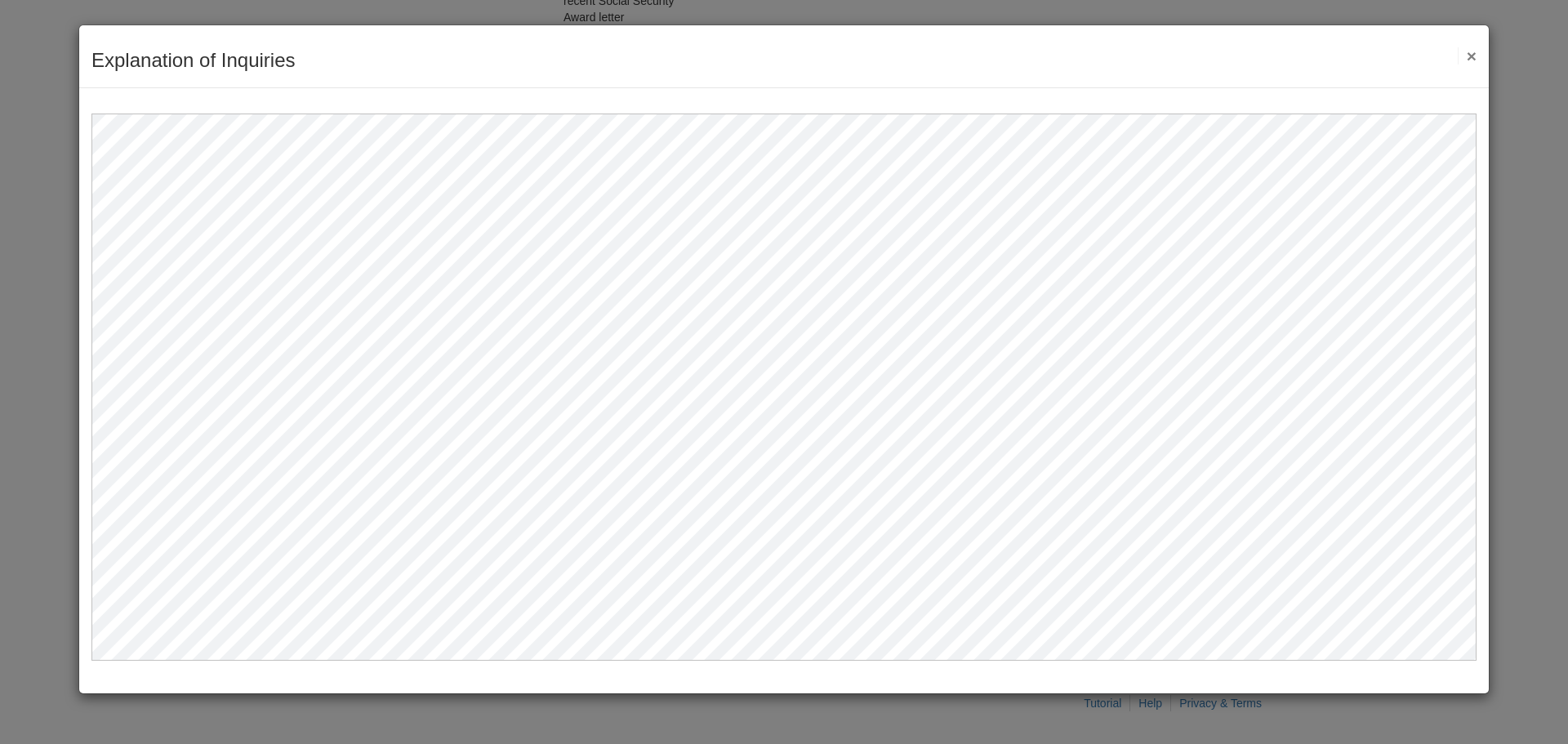
click at [1469, 56] on button "×" at bounding box center [1467, 55] width 19 height 17
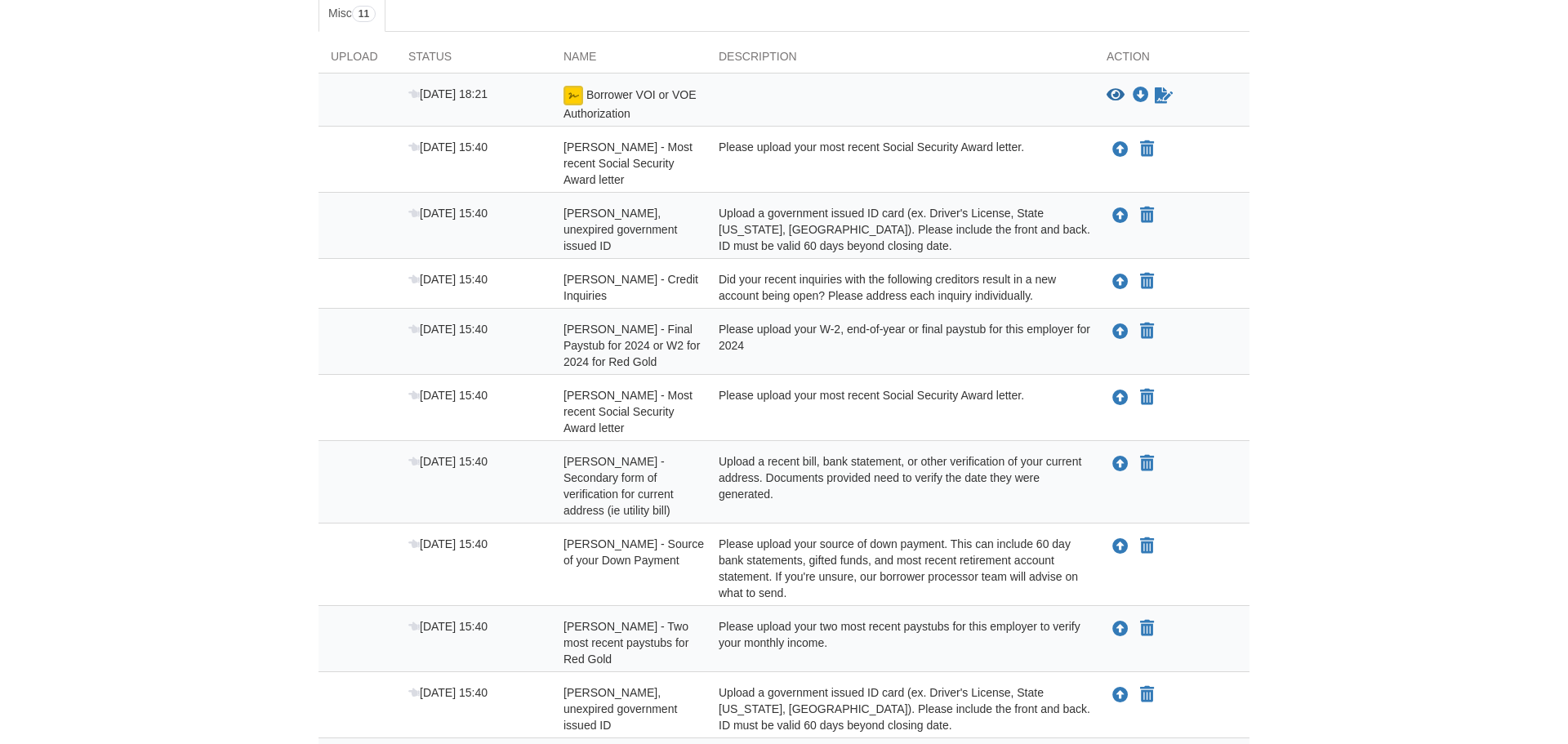
scroll to position [282, 0]
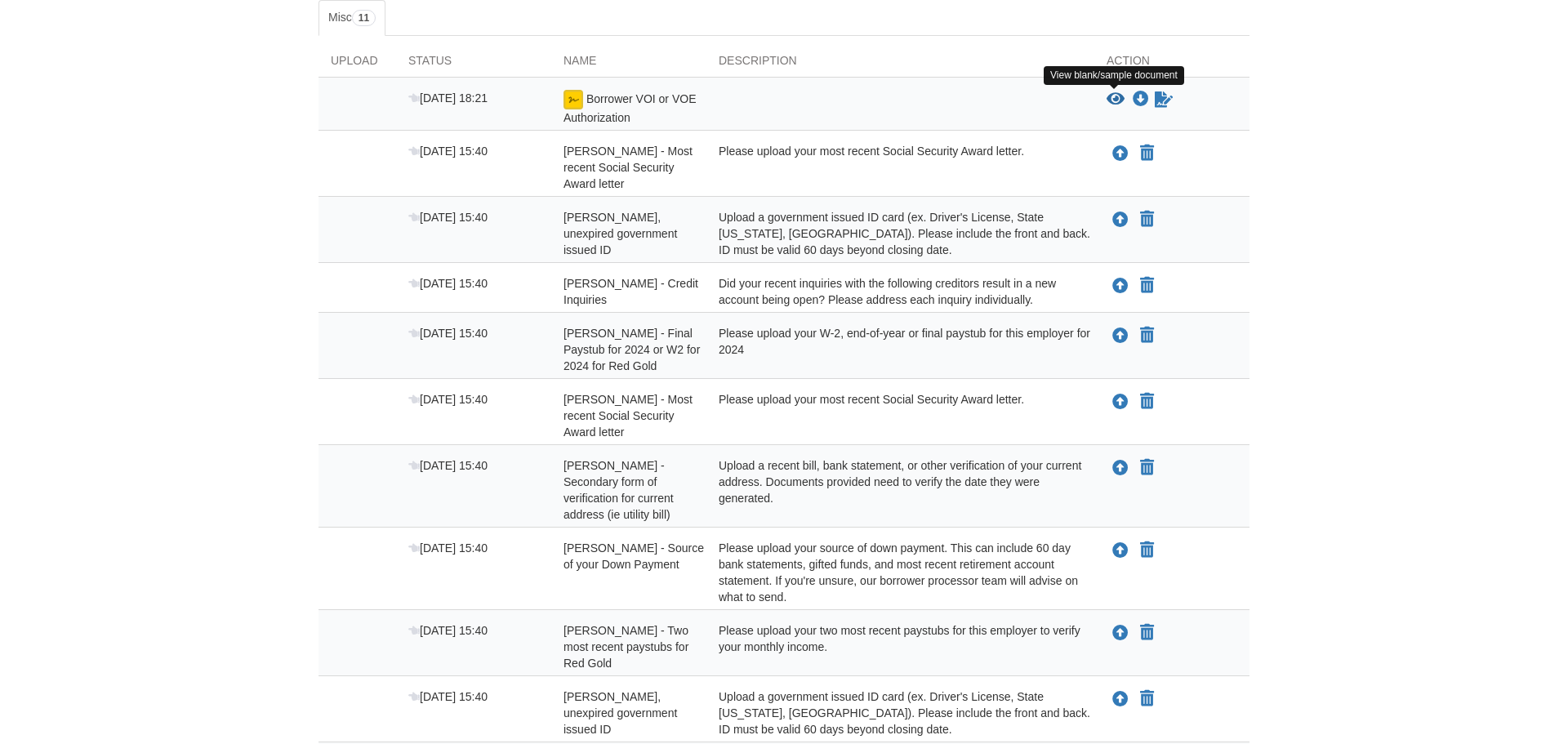
click at [1113, 99] on icon "View Borrower VOI or VOE Authorization" at bounding box center [1116, 100] width 18 height 16
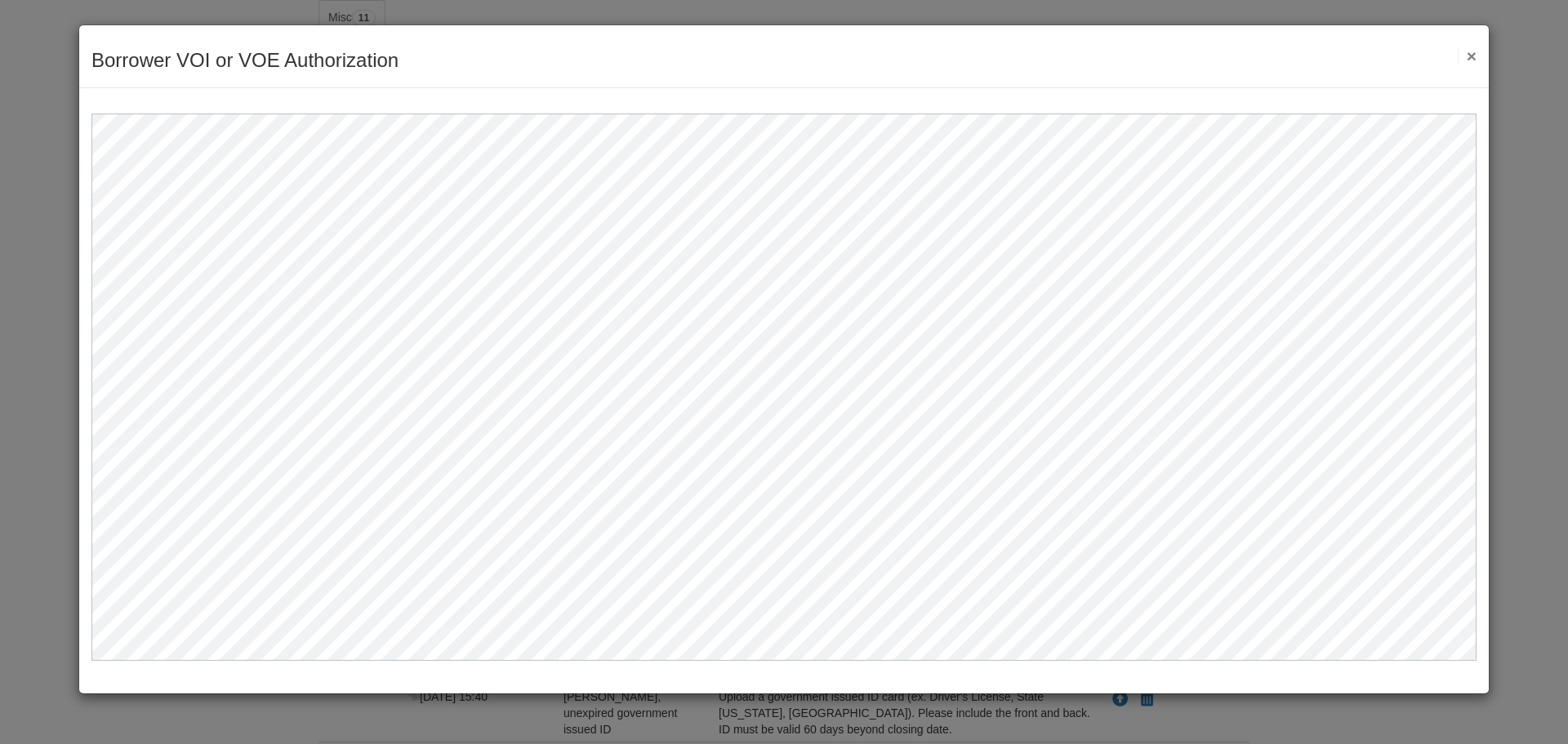
click at [1473, 54] on button "×" at bounding box center [1467, 55] width 19 height 17
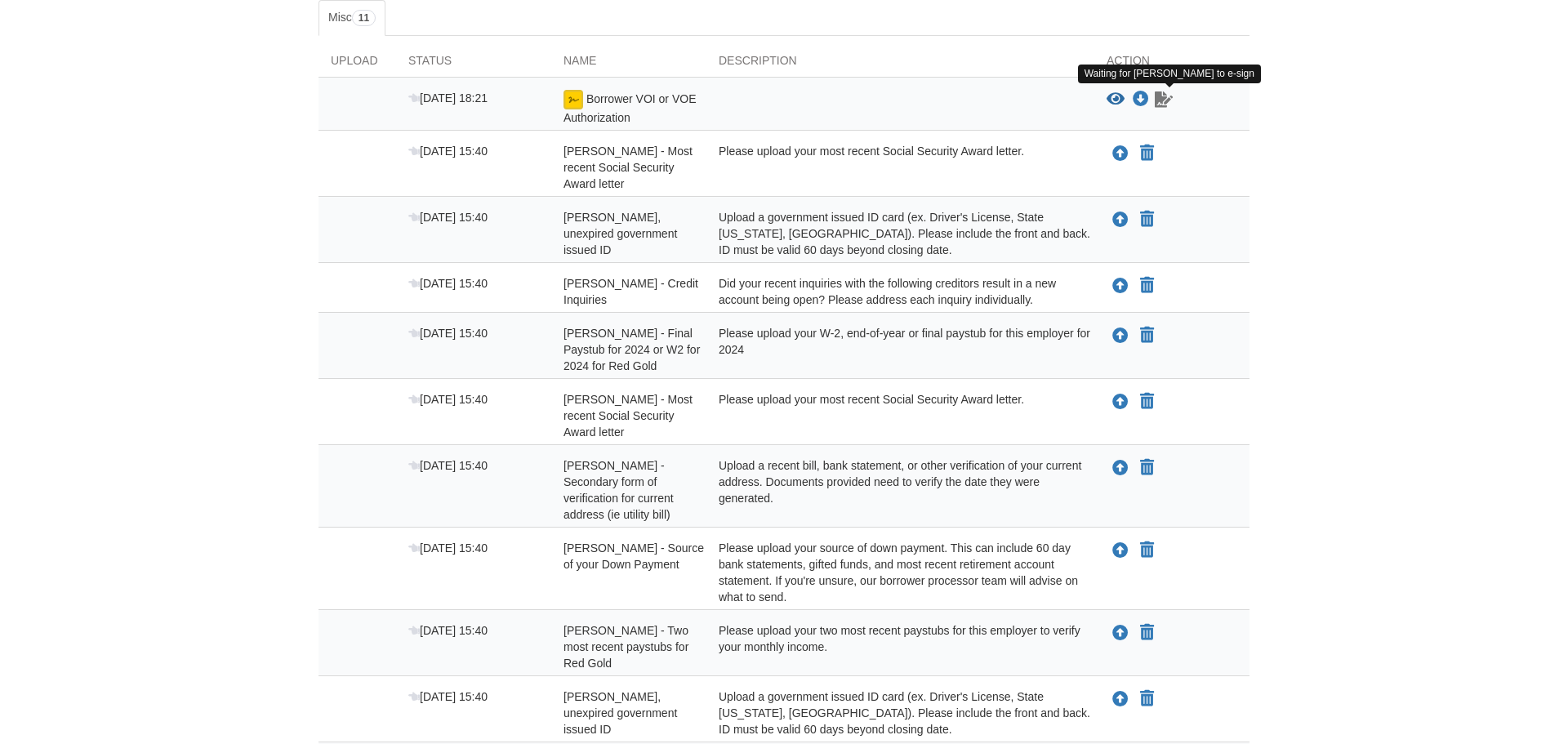
click at [1167, 93] on icon "Waiting for your co-borrower to e-sign" at bounding box center [1164, 100] width 18 height 16
click at [1161, 94] on icon "Waiting for your co-borrower to e-sign" at bounding box center [1164, 100] width 18 height 16
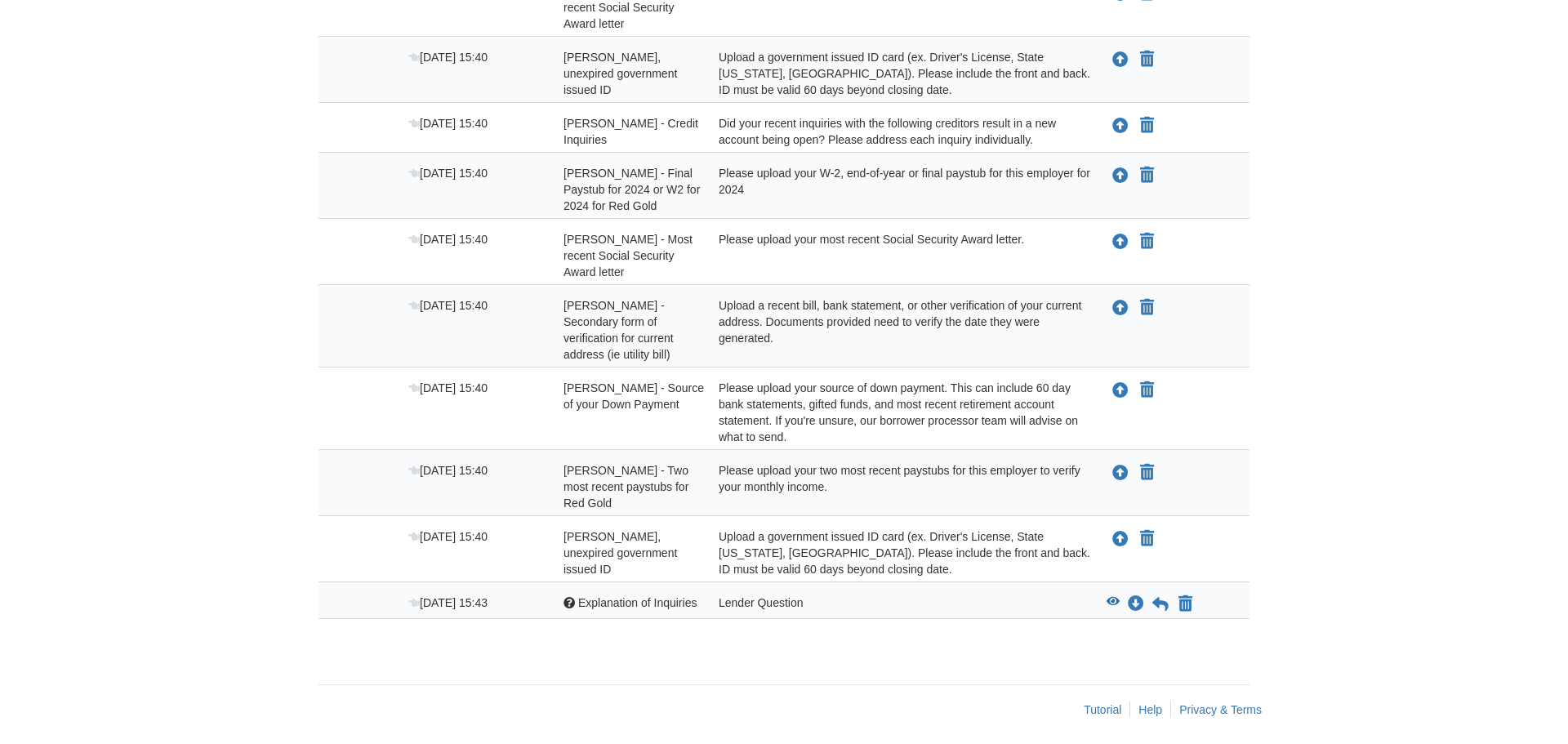
scroll to position [449, 0]
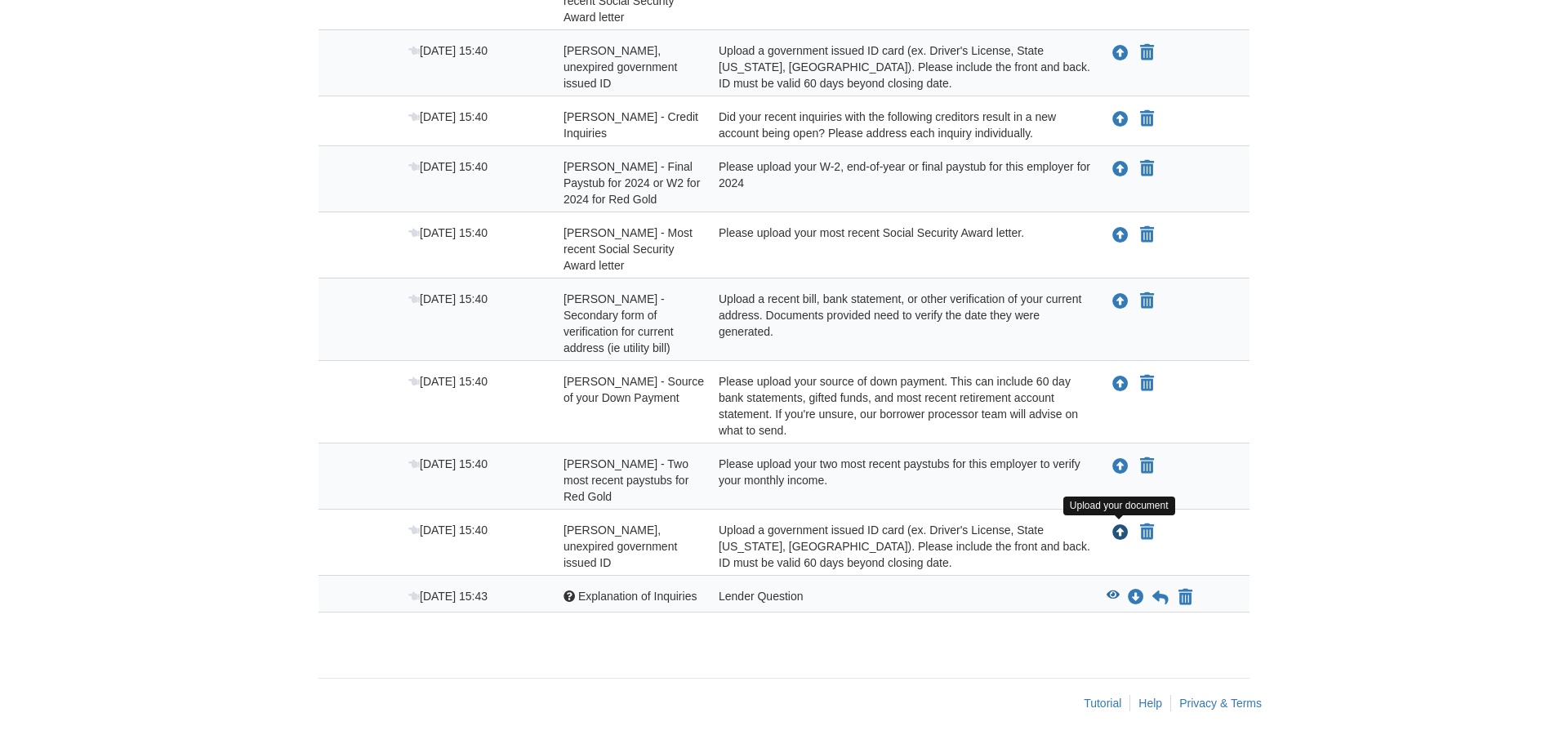
click at [1117, 532] on icon "Upload Esteban Hernandez - Valid, unexpired government issued ID" at bounding box center [1121, 534] width 16 height 16
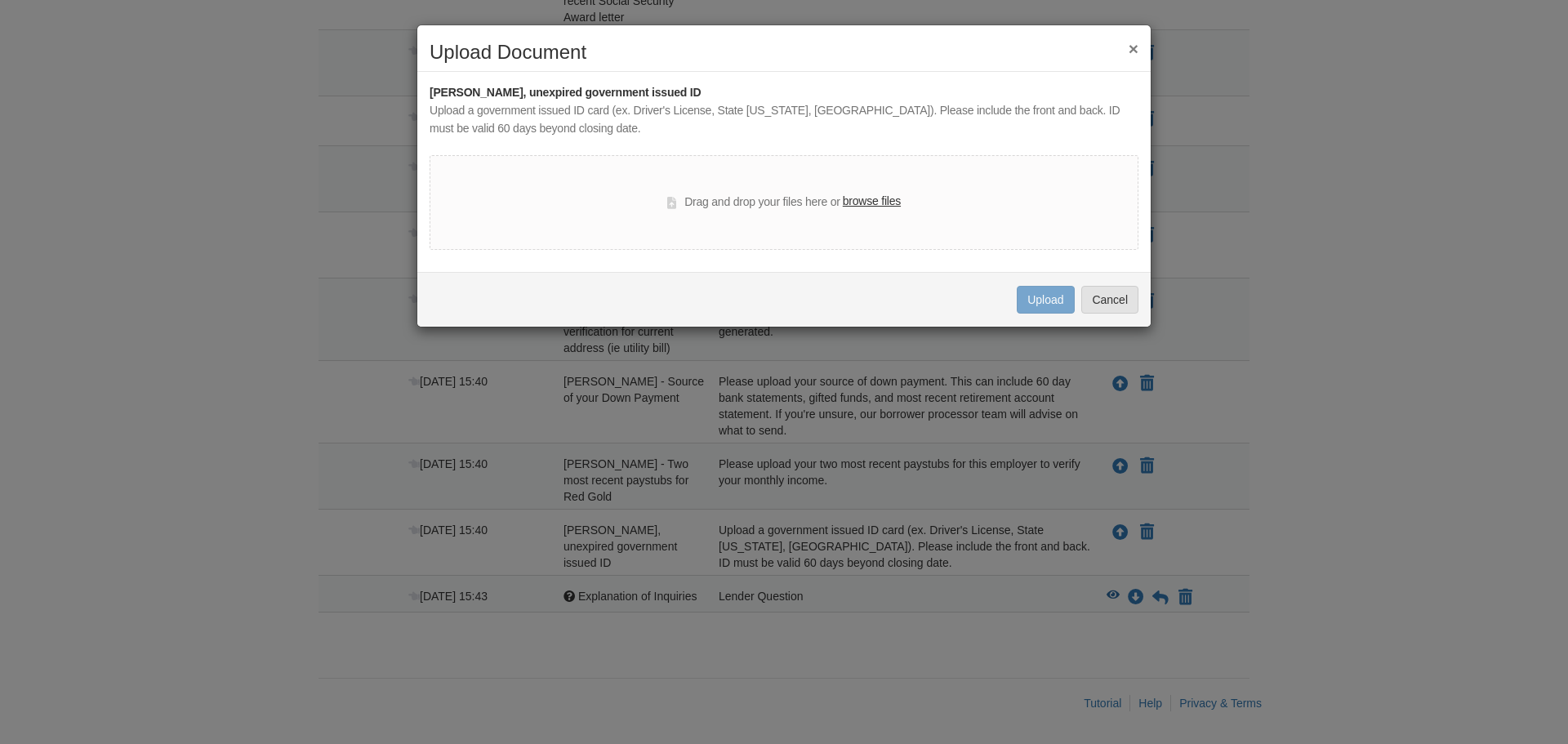
click at [857, 206] on label "browse files" at bounding box center [872, 201] width 58 height 18
click at [0, 0] on input "browse files" at bounding box center [0, 0] width 0 height 0
click at [674, 201] on div "Drag and drop your files here or browse files" at bounding box center [783, 202] width 233 height 20
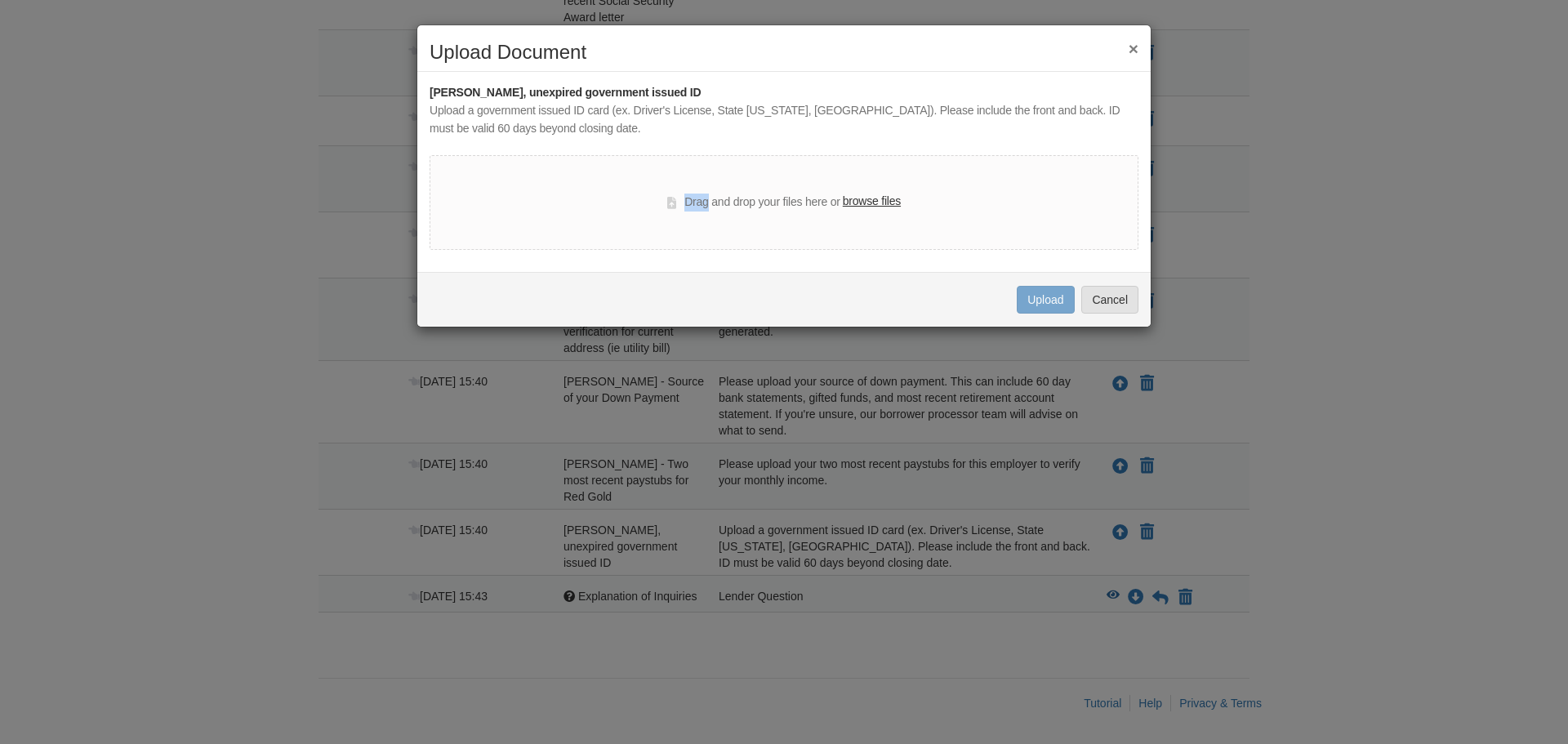
click at [994, 212] on div "Drag and drop your files here or browse files" at bounding box center [783, 202] width 709 height 94
click at [1136, 46] on button "×" at bounding box center [1133, 48] width 10 height 17
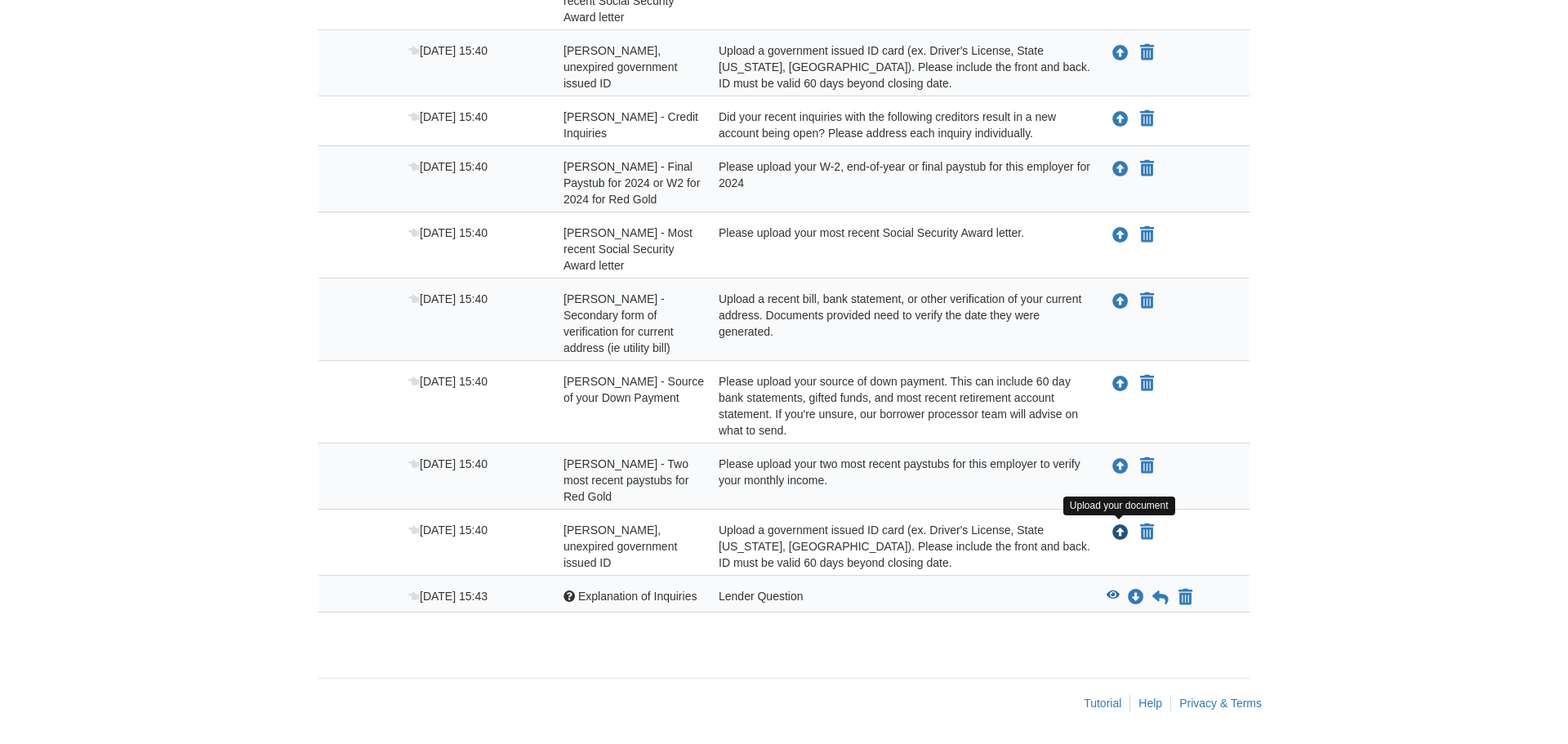
click at [1121, 527] on icon "Upload Esteban Hernandez - Valid, unexpired government issued ID" at bounding box center [1121, 534] width 16 height 16
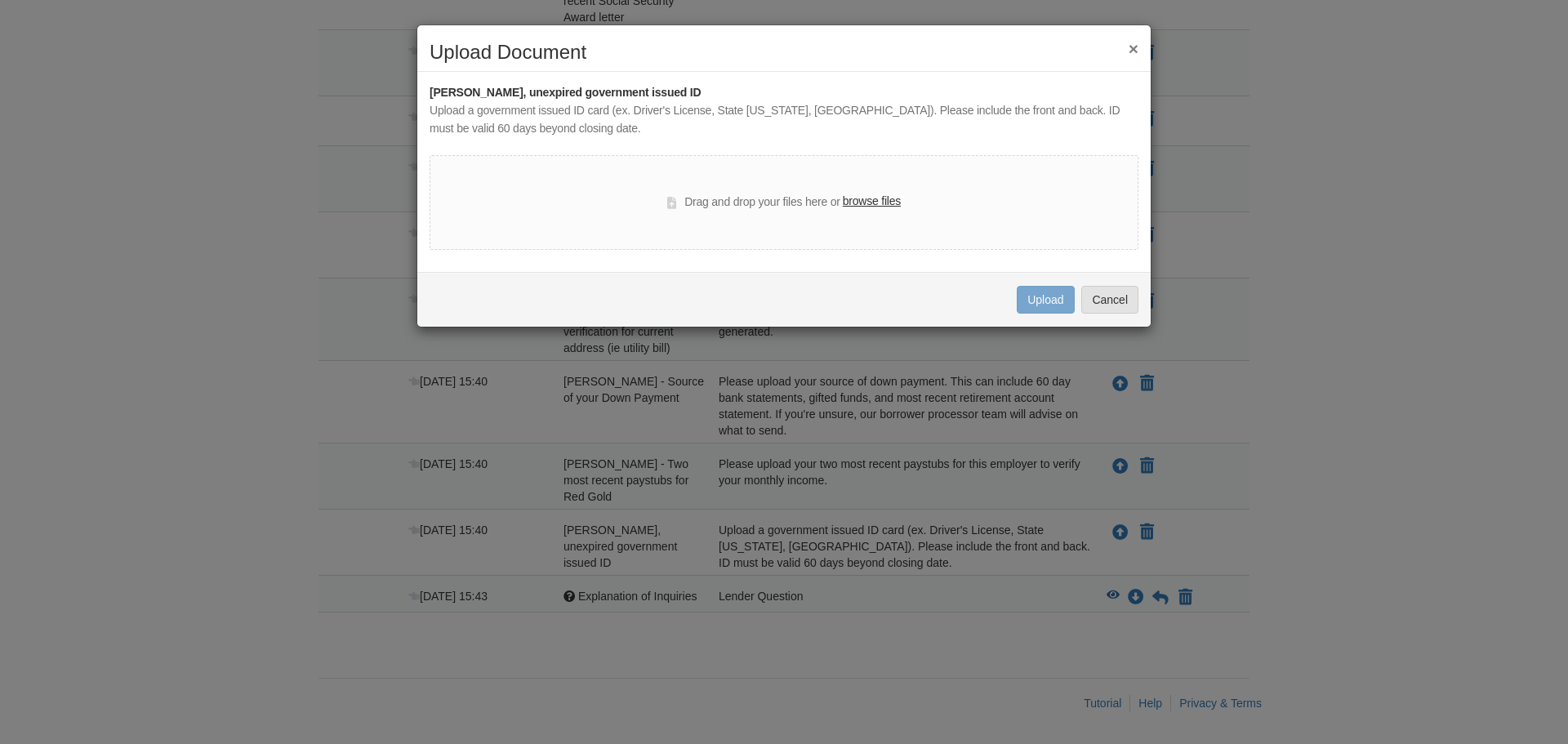
click at [1135, 48] on button "×" at bounding box center [1133, 48] width 10 height 17
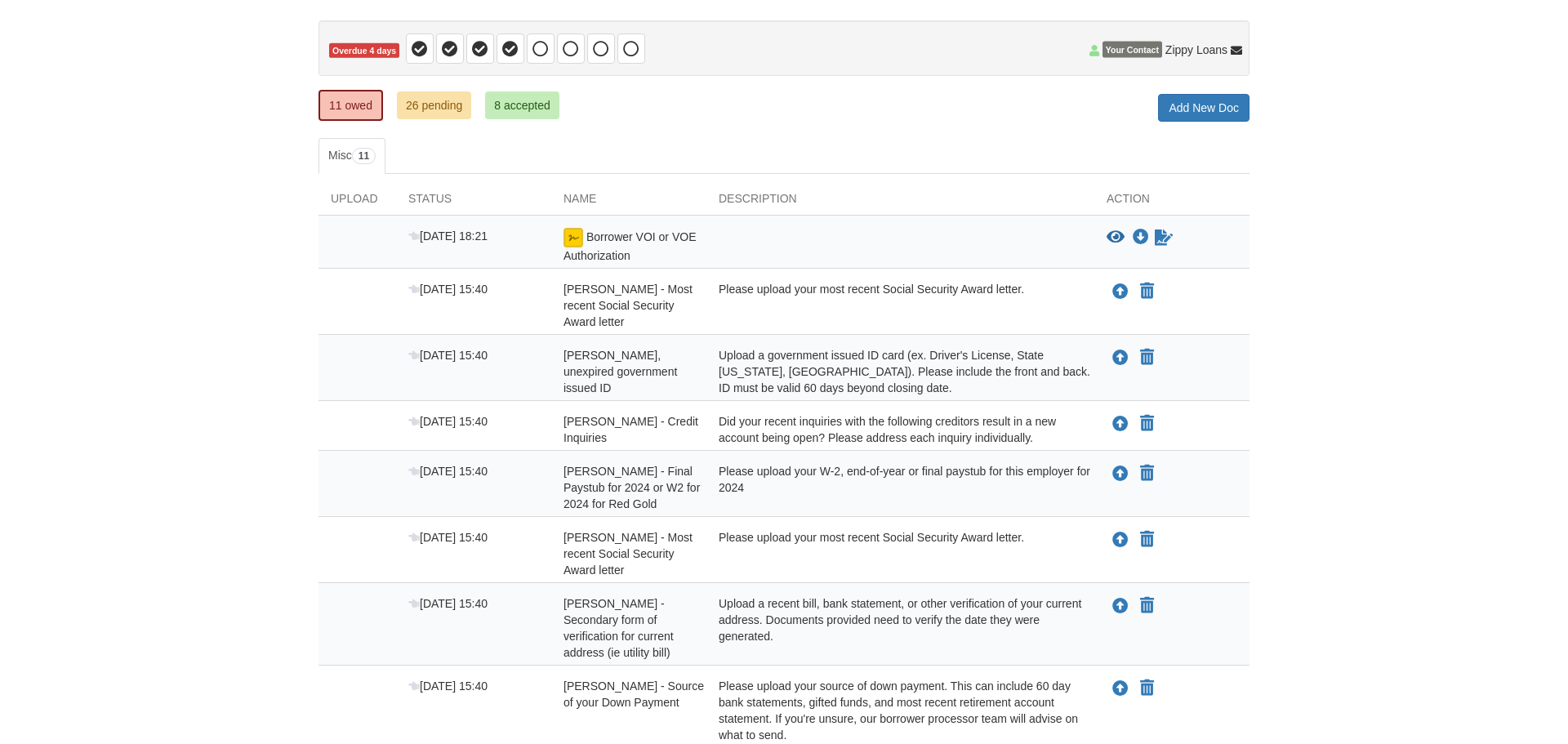
scroll to position [148, 0]
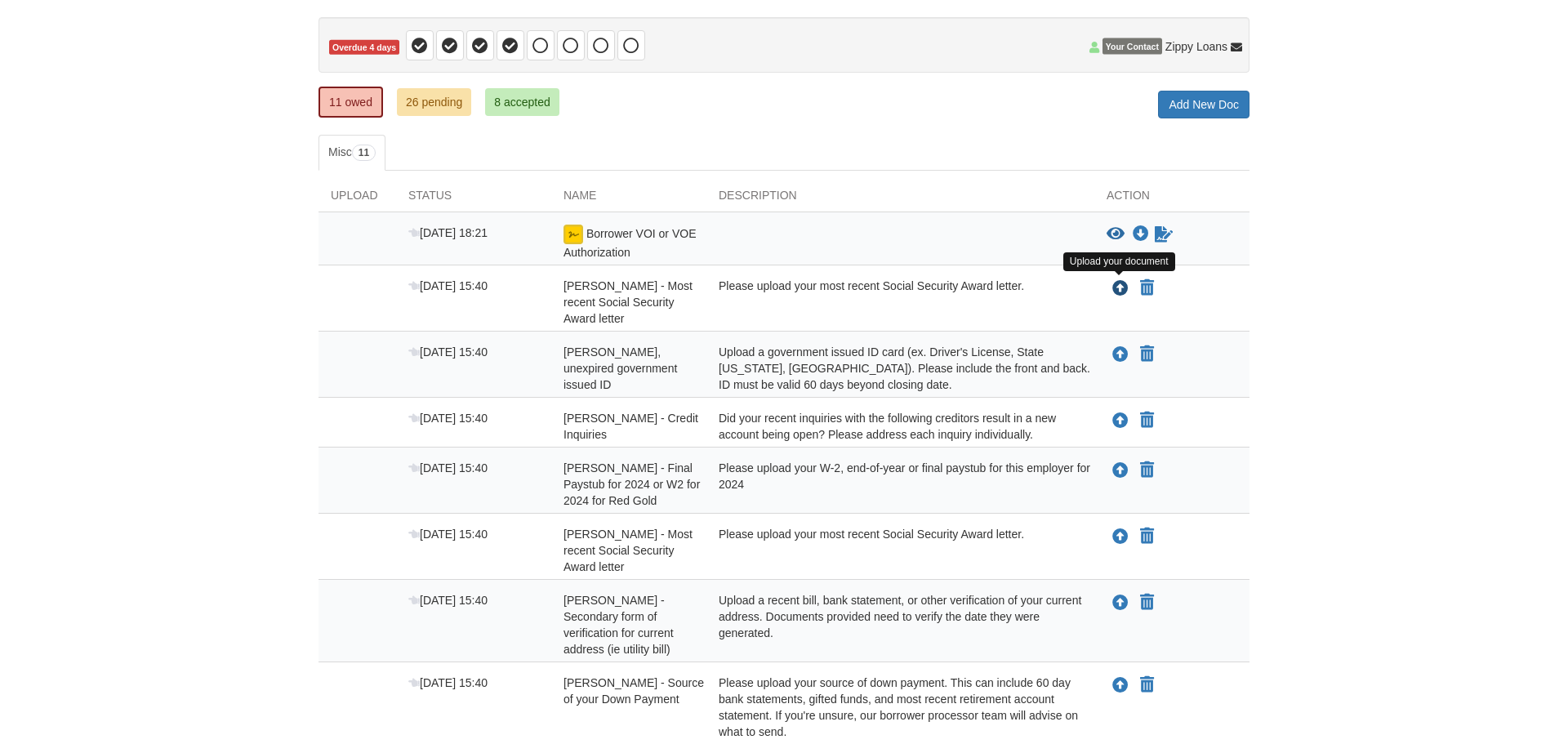
click at [1123, 288] on icon "Upload Brenda Roman - Most recent Social Security Award letter" at bounding box center [1121, 289] width 16 height 16
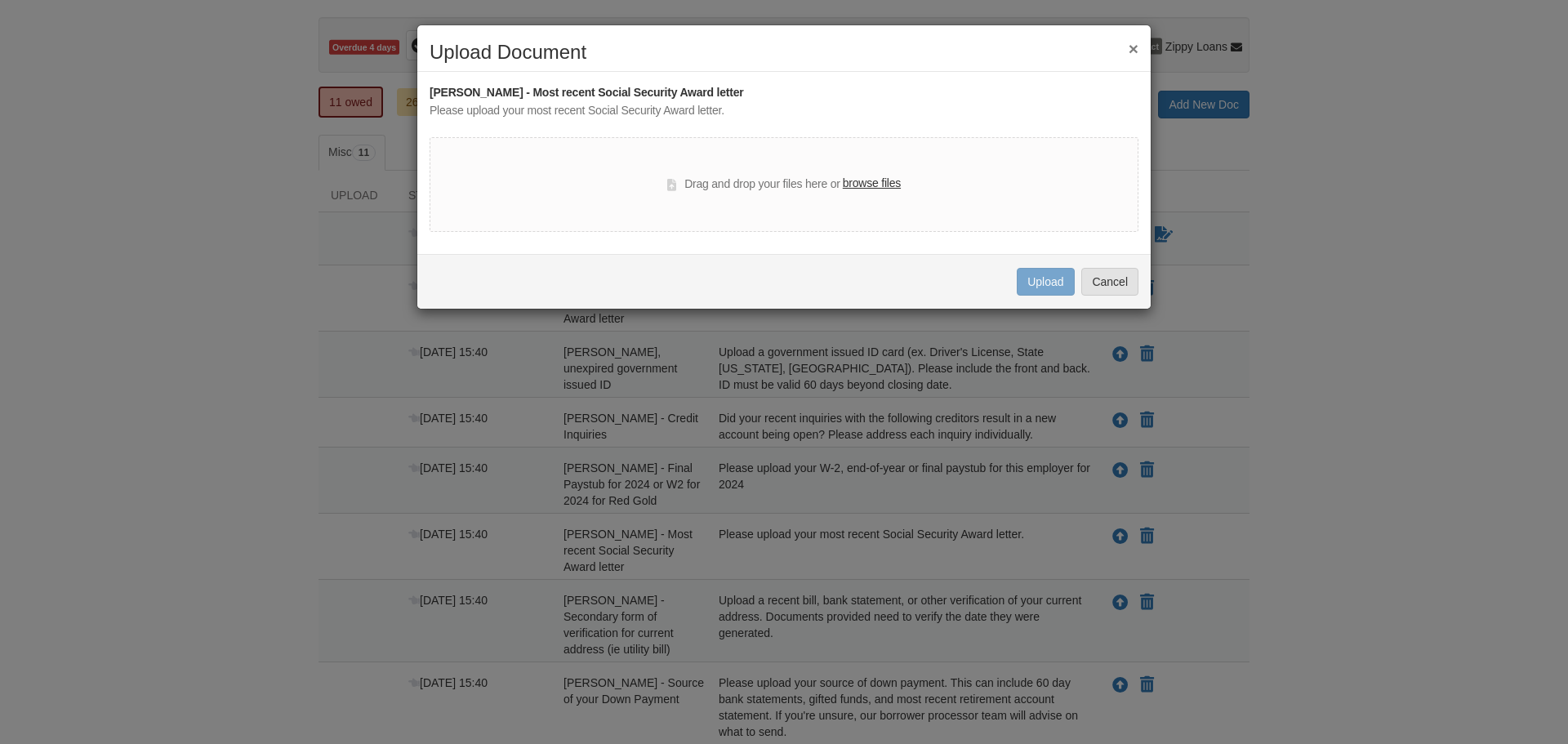
click at [721, 184] on div "Drag and drop your files here or browse files" at bounding box center [783, 185] width 233 height 20
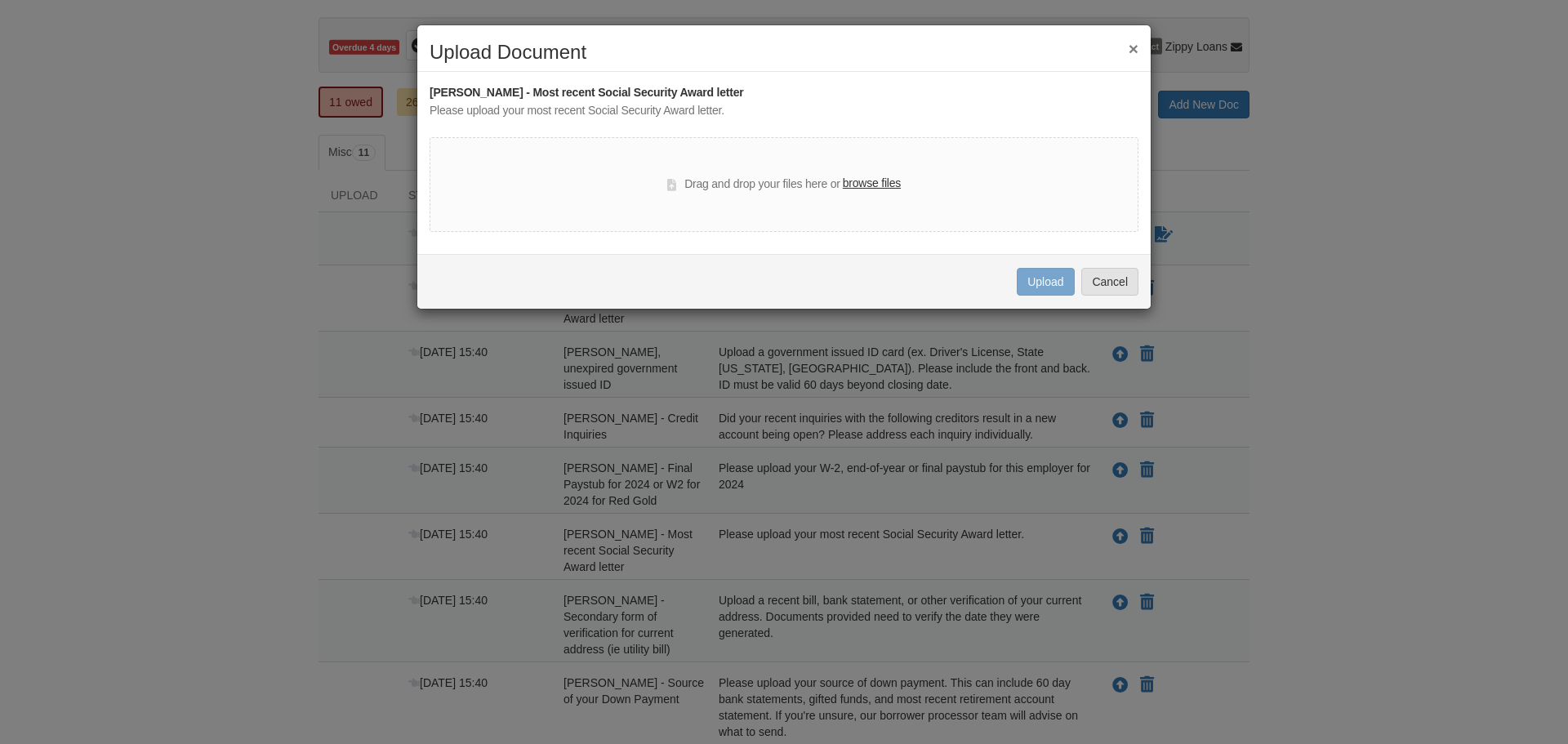
click at [872, 184] on label "browse files" at bounding box center [872, 184] width 58 height 18
click at [0, 0] on input "browse files" at bounding box center [0, 0] width 0 height 0
click at [1139, 48] on div "× Upload Document" at bounding box center [784, 56] width 733 height 30
click at [1132, 47] on button "×" at bounding box center [1133, 48] width 10 height 17
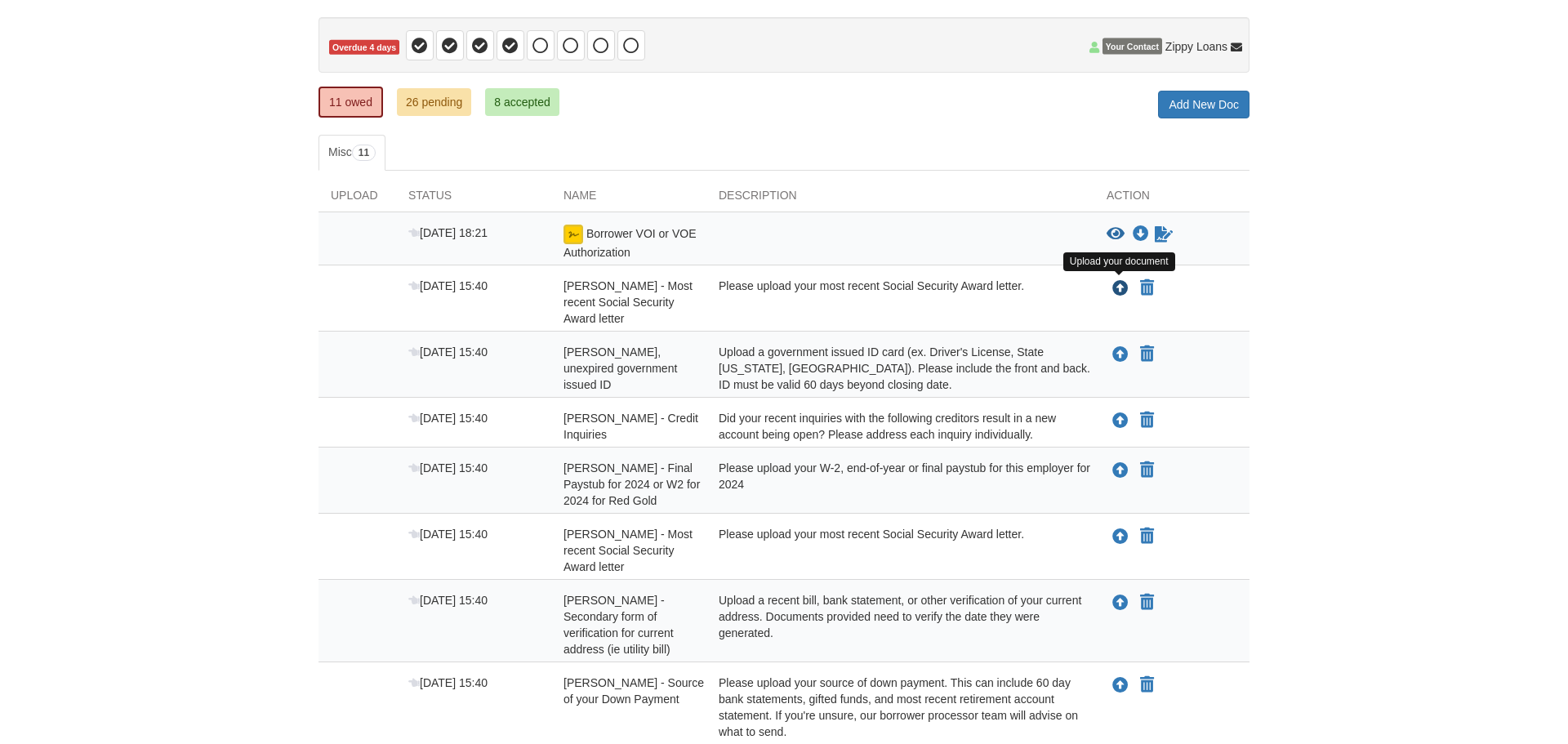
click at [1117, 288] on icon "Upload Brenda Roman - Most recent Social Security Award letter" at bounding box center [1121, 289] width 16 height 16
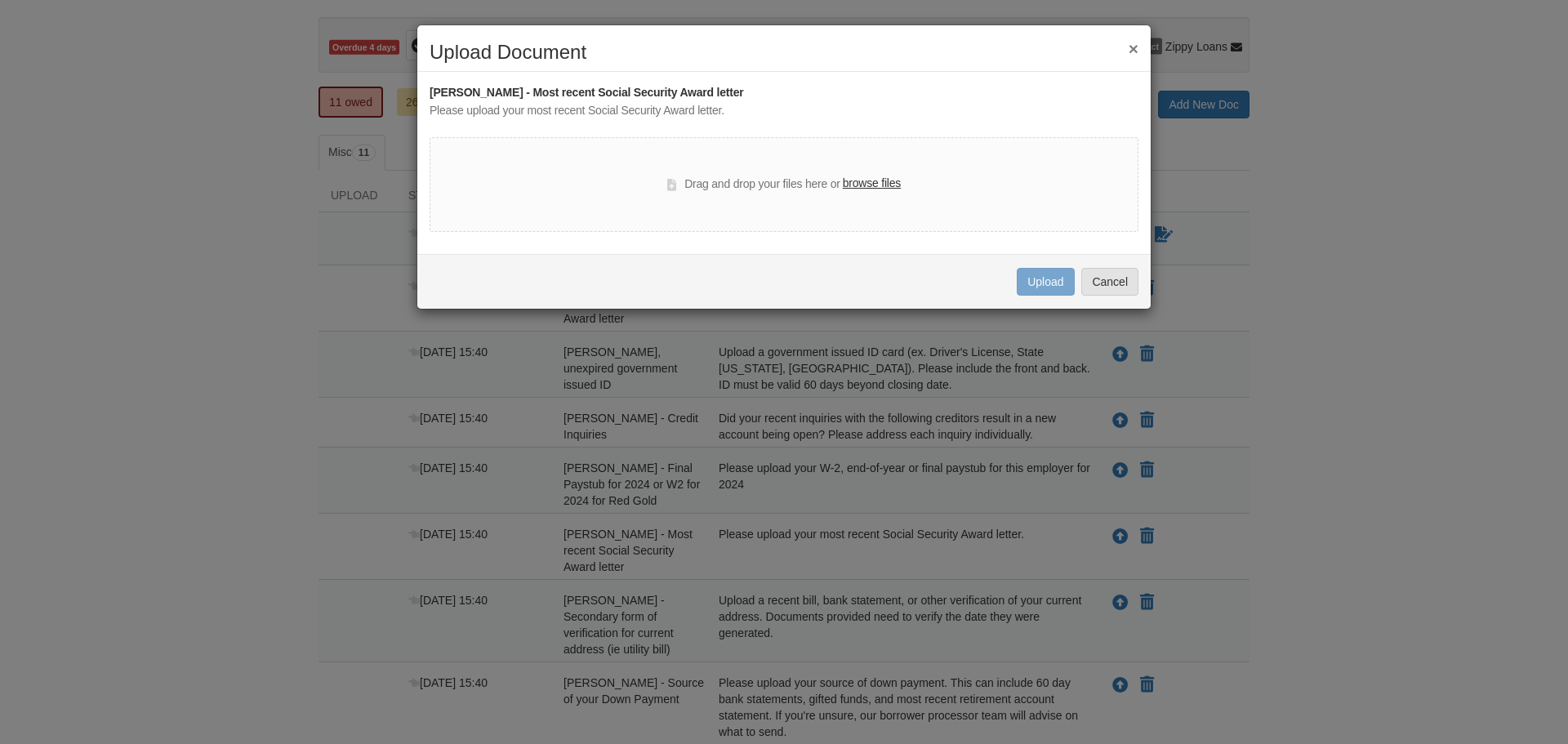
click at [1008, 203] on div "Drag and drop your files here or browse files" at bounding box center [783, 184] width 709 height 94
click at [769, 185] on div "Drag and drop your files here or browse files" at bounding box center [783, 185] width 233 height 20
click at [881, 182] on label "browse files" at bounding box center [872, 184] width 58 height 18
click at [0, 0] on input "browse files" at bounding box center [0, 0] width 0 height 0
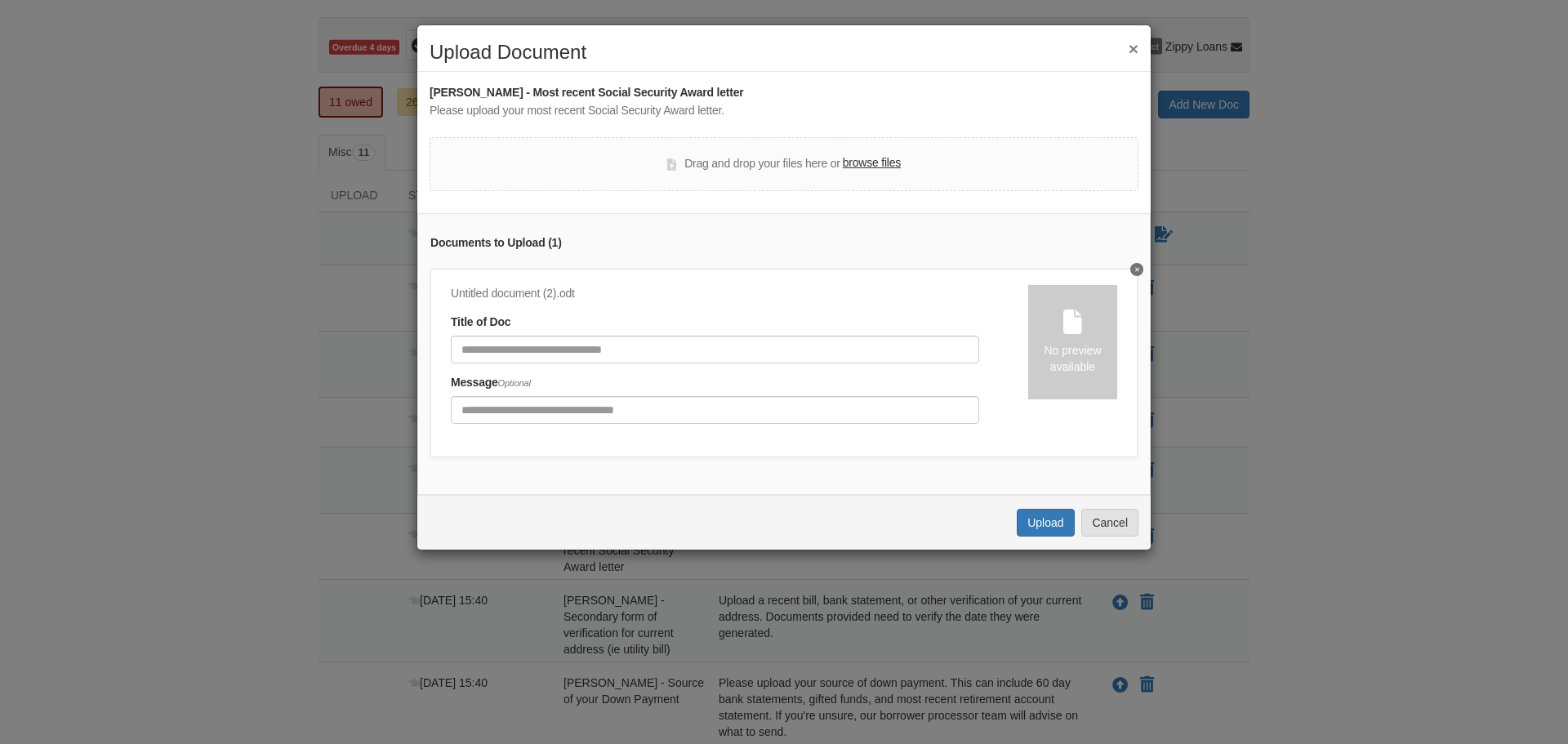
click at [1138, 266] on icon "Delete undefined" at bounding box center [1137, 269] width 5 height 6
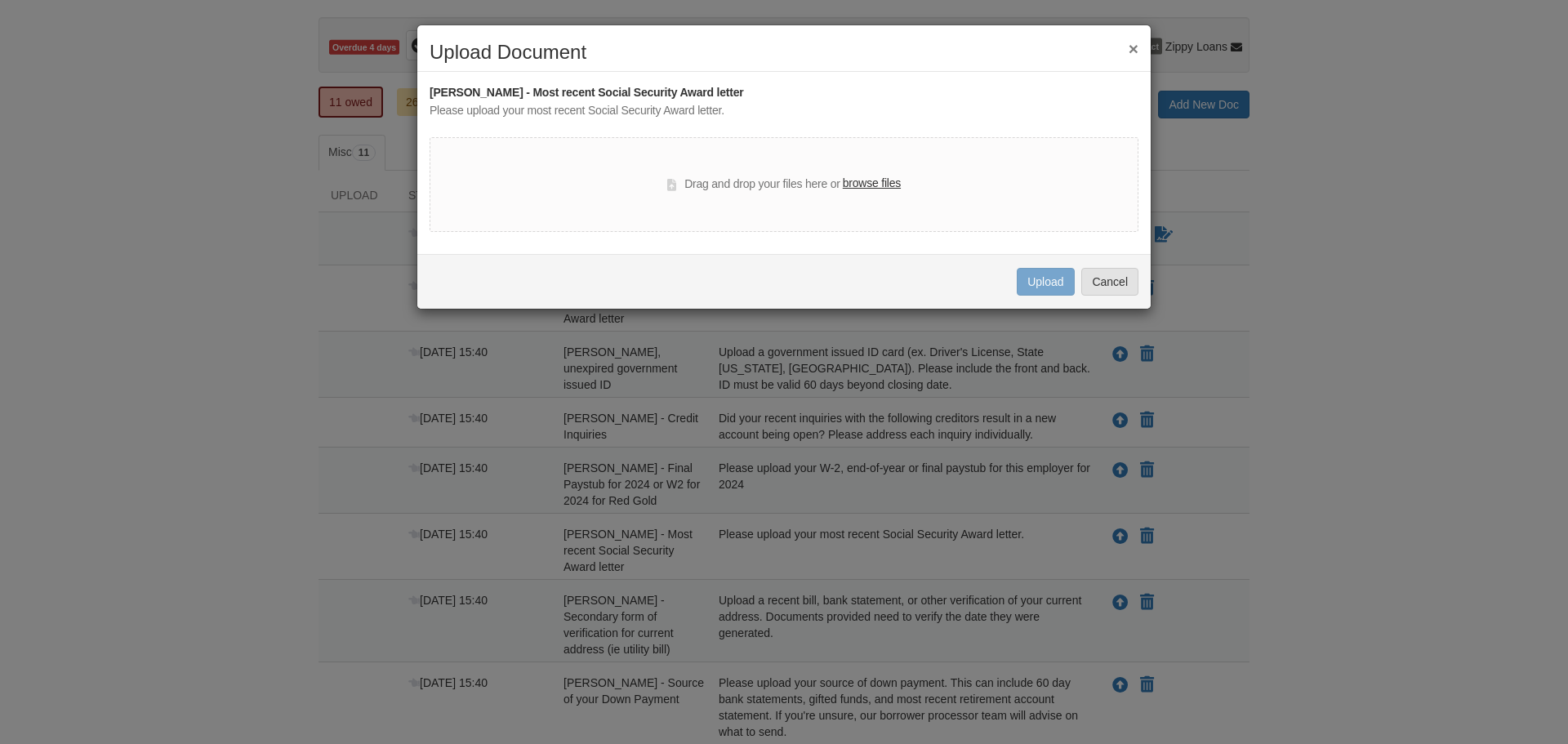
click at [1132, 52] on button "×" at bounding box center [1133, 48] width 10 height 17
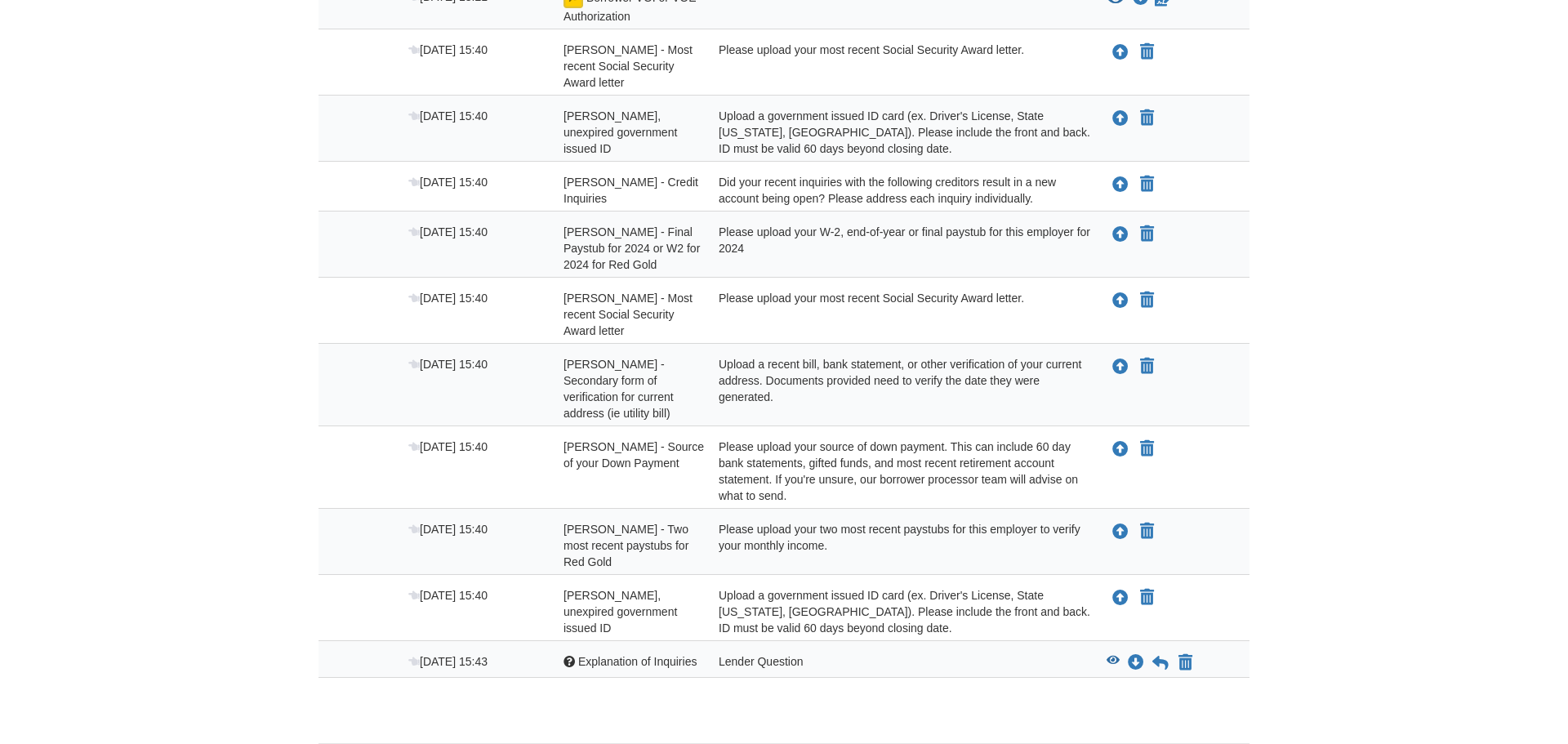
scroll to position [449, 0]
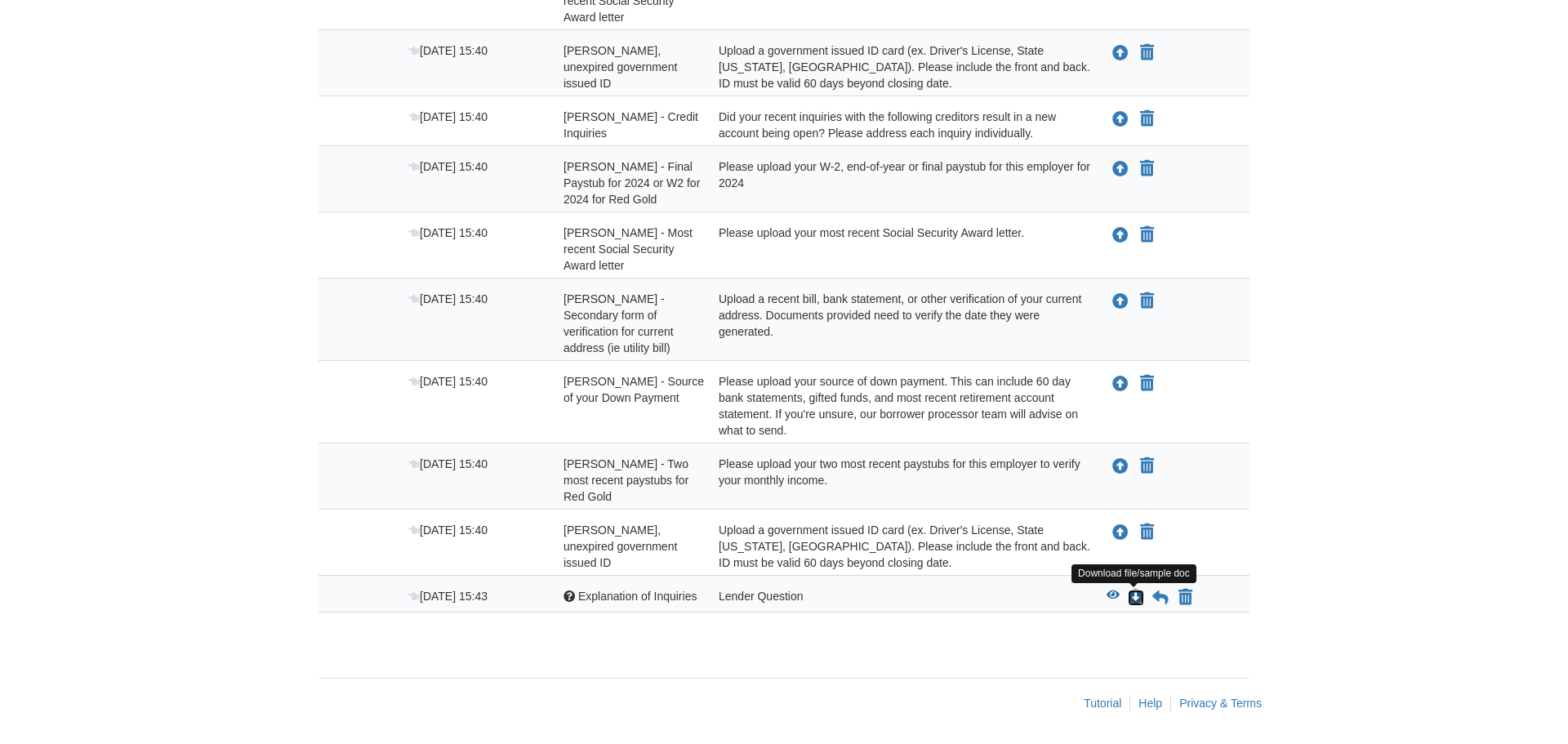
click at [1132, 601] on icon "Download Explanation of Inquiries" at bounding box center [1136, 598] width 16 height 16
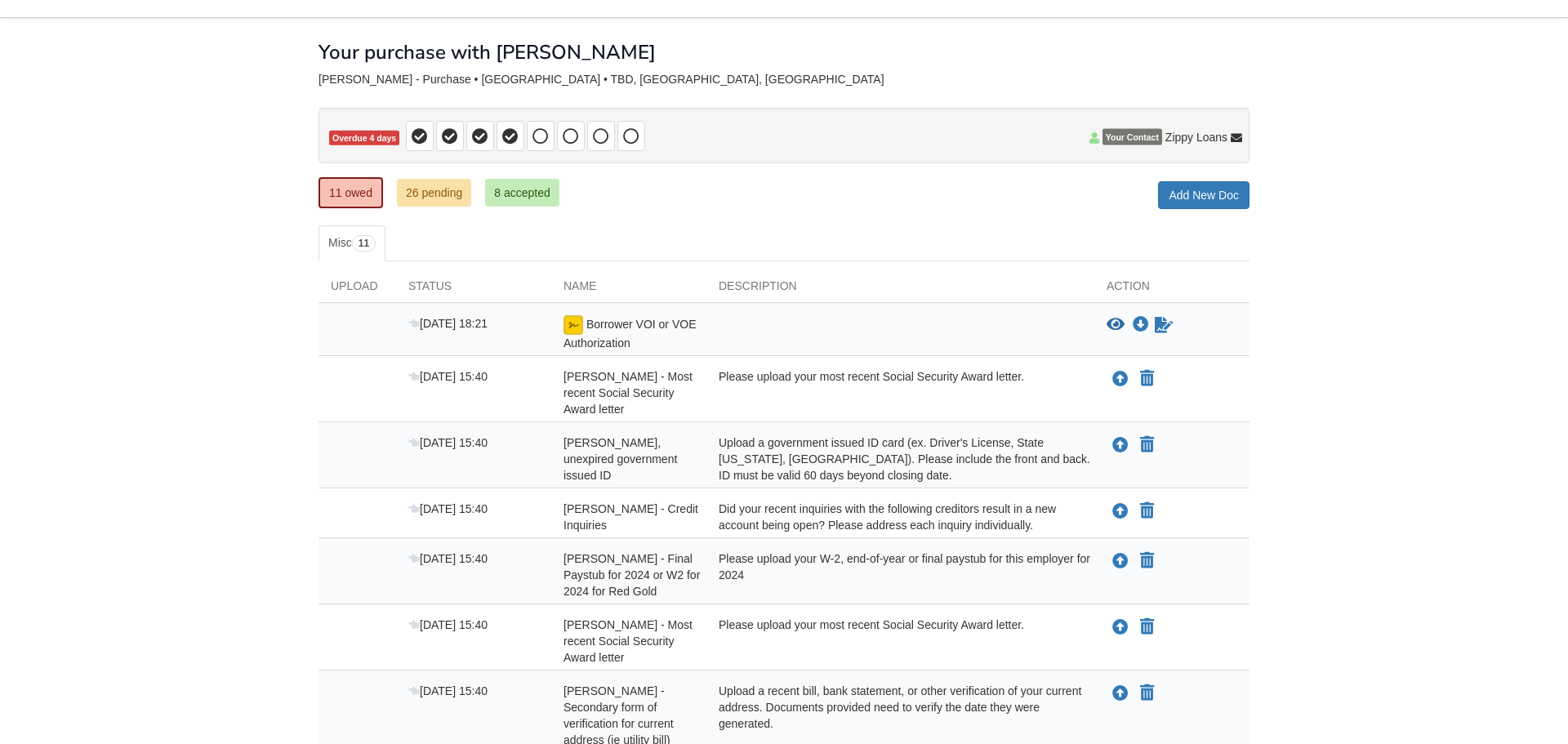
scroll to position [54, 0]
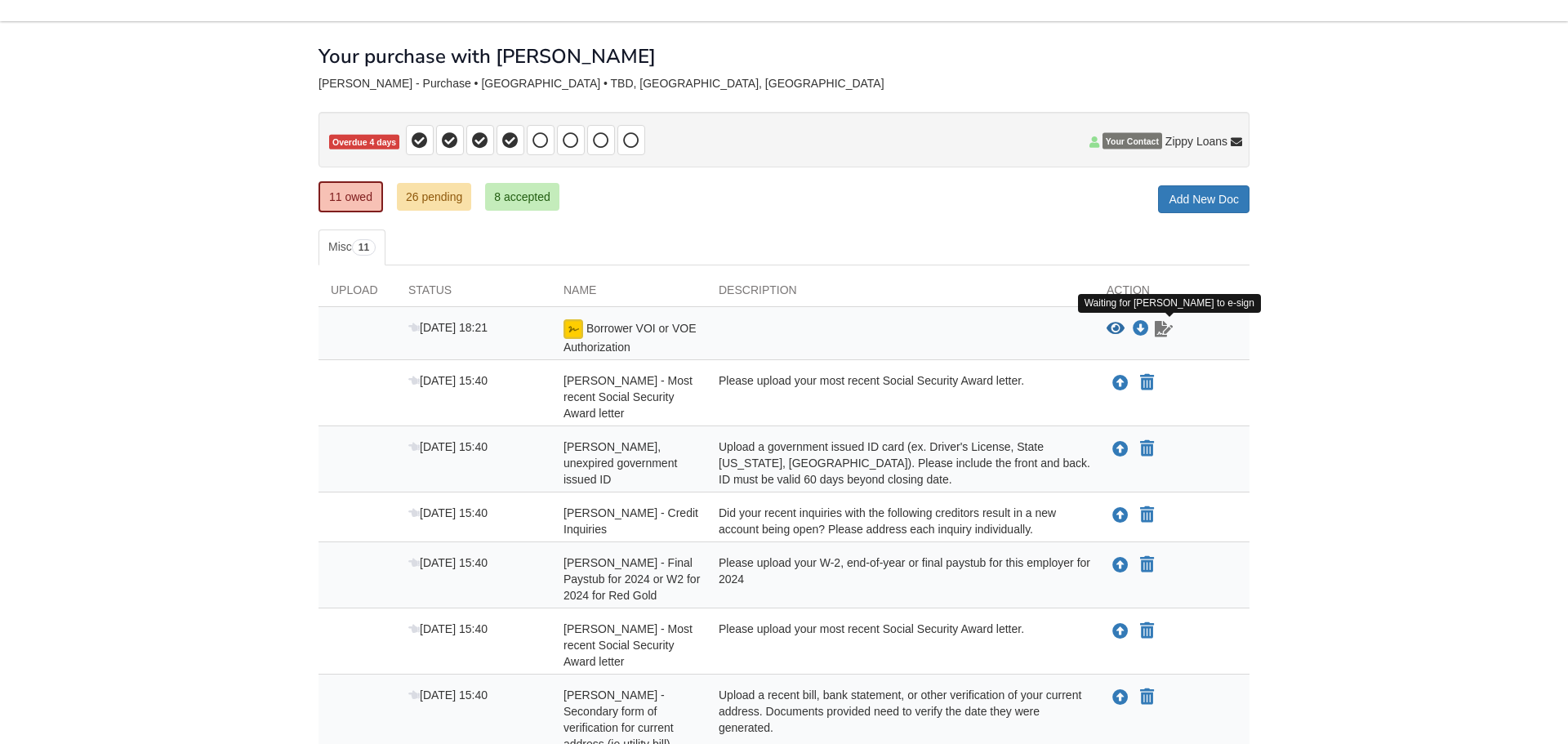
click at [1163, 331] on icon "Waiting for your co-borrower to e-sign" at bounding box center [1164, 329] width 18 height 16
click at [1165, 328] on icon "Waiting for your co-borrower to e-sign" at bounding box center [1164, 329] width 18 height 16
click at [1159, 327] on icon "Waiting for your co-borrower to e-sign" at bounding box center [1164, 329] width 18 height 16
click at [1142, 328] on icon "Download Borrower VOI or VOE Authorization" at bounding box center [1141, 329] width 16 height 16
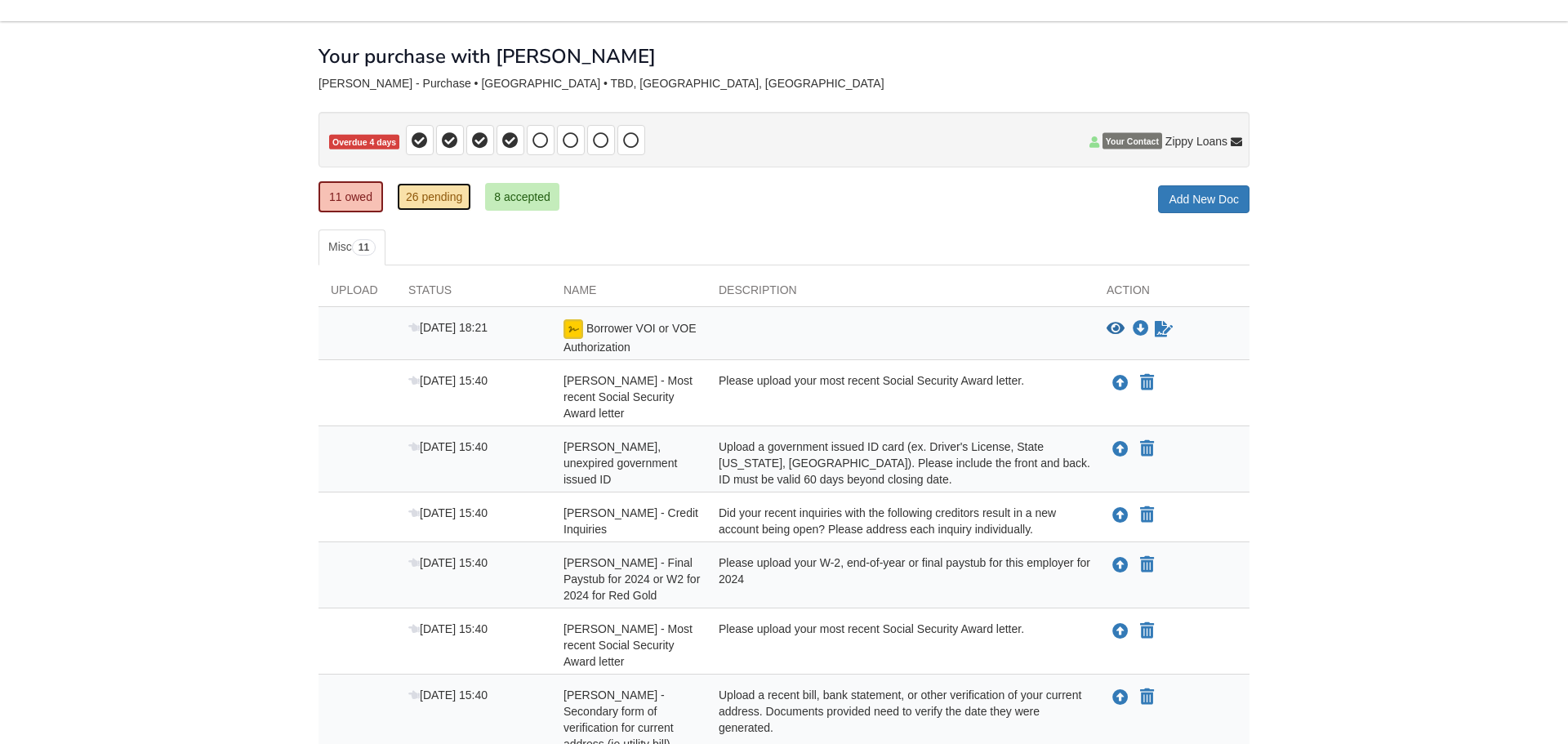
click at [460, 197] on link "26 pending" at bounding box center [434, 197] width 74 height 28
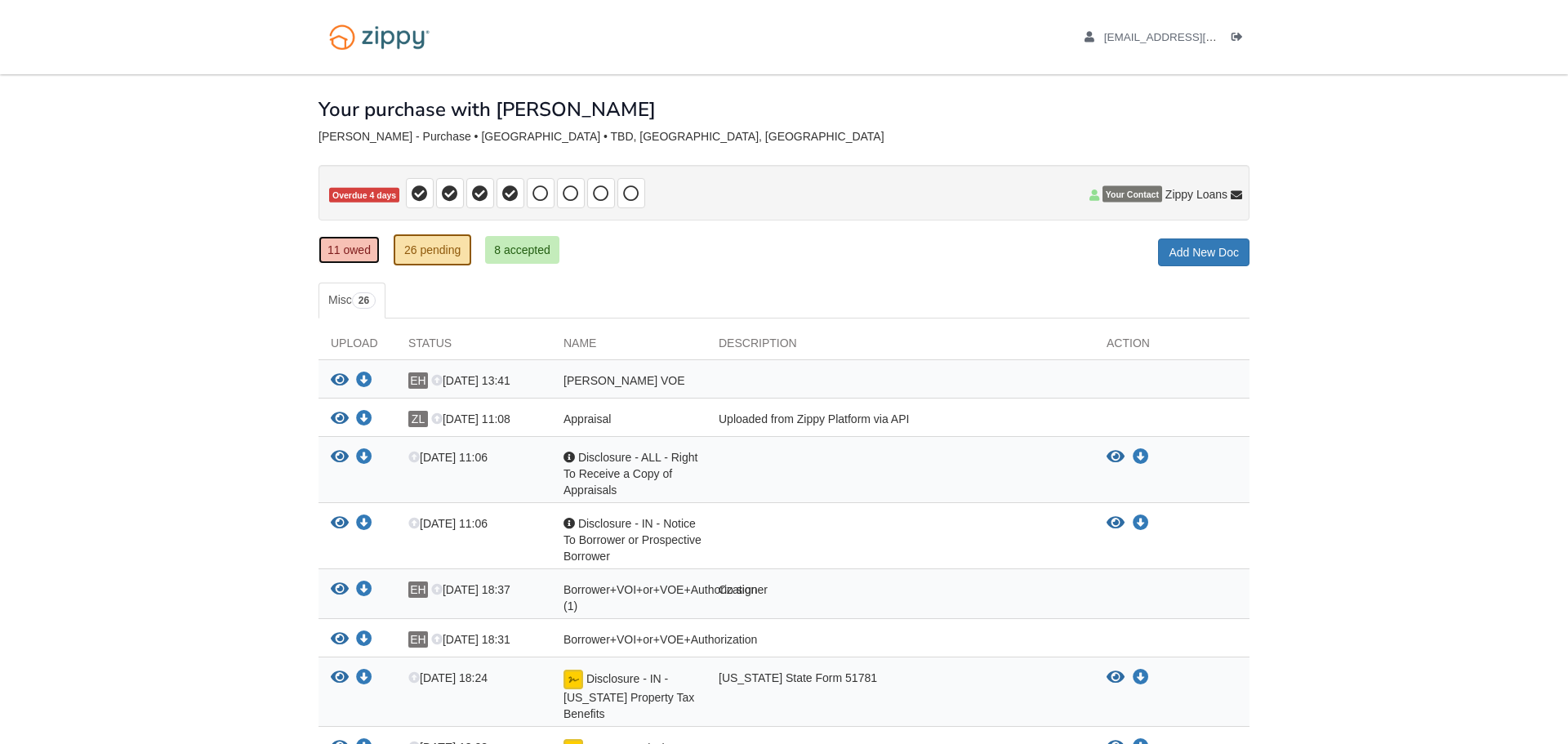
click at [377, 256] on link "11 owed" at bounding box center [349, 250] width 62 height 28
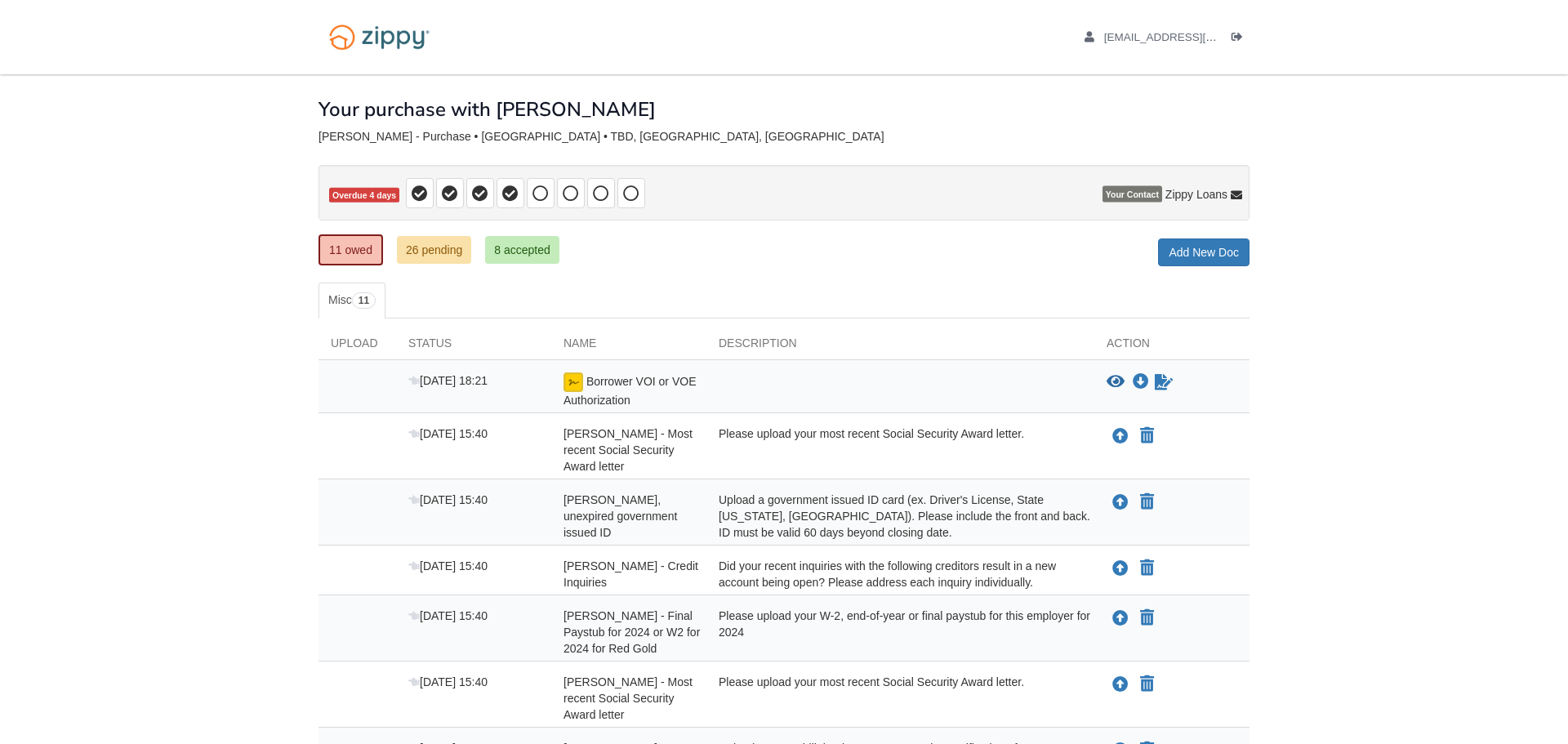
click at [662, 448] on span "[PERSON_NAME] - Most recent Social Security Award letter" at bounding box center [628, 450] width 129 height 45
click at [813, 440] on div "Please upload your most recent Social Security Award letter." at bounding box center [901, 450] width 388 height 49
click at [1014, 439] on div "Please upload your most recent Social Security Award letter." at bounding box center [901, 450] width 388 height 49
click at [904, 450] on div "Please upload your most recent Social Security Award letter." at bounding box center [901, 450] width 388 height 49
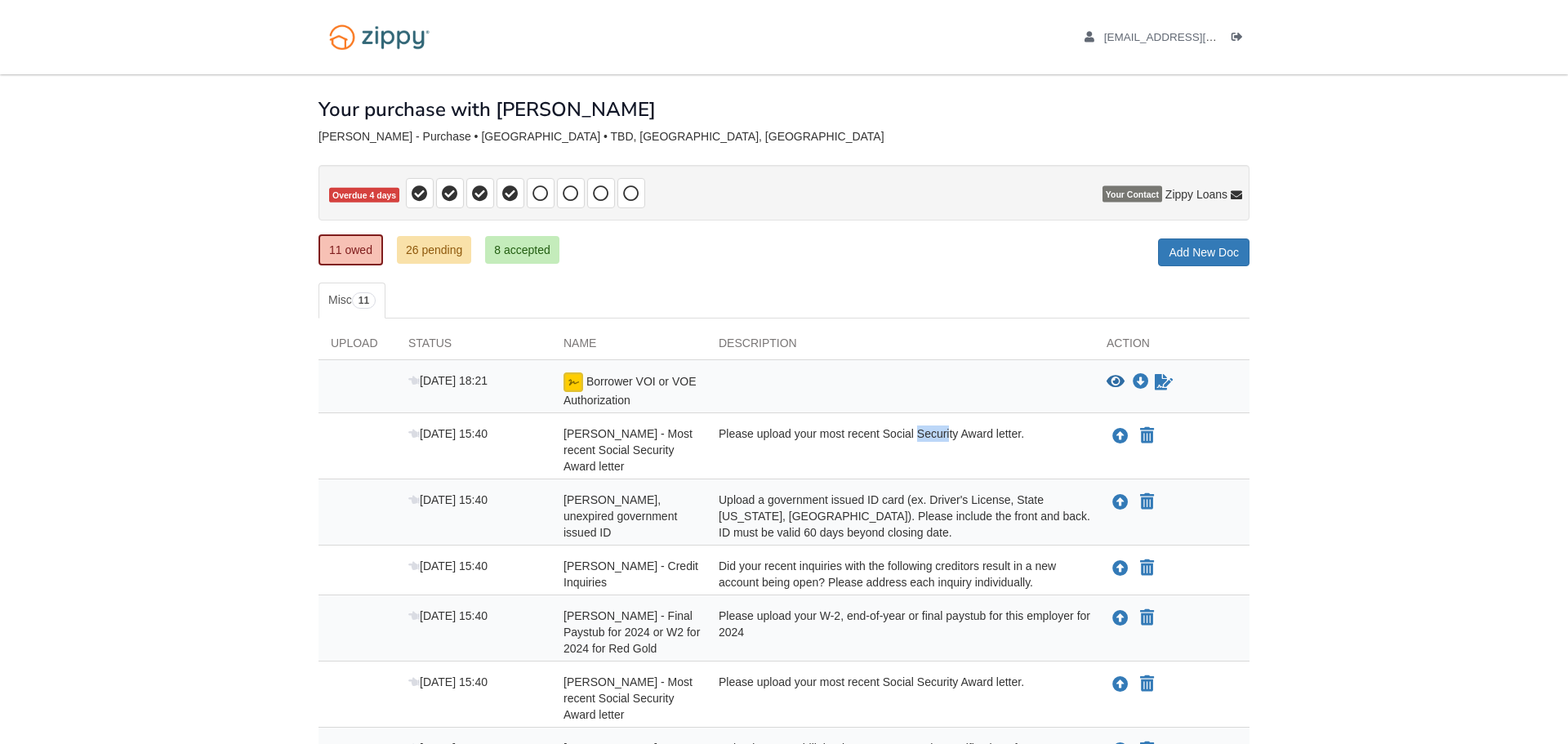
click at [904, 450] on div "Please upload your most recent Social Security Award letter." at bounding box center [901, 450] width 388 height 49
click at [1117, 436] on icon "Upload Brenda Roman - Most recent Social Security Award letter" at bounding box center [1121, 437] width 16 height 16
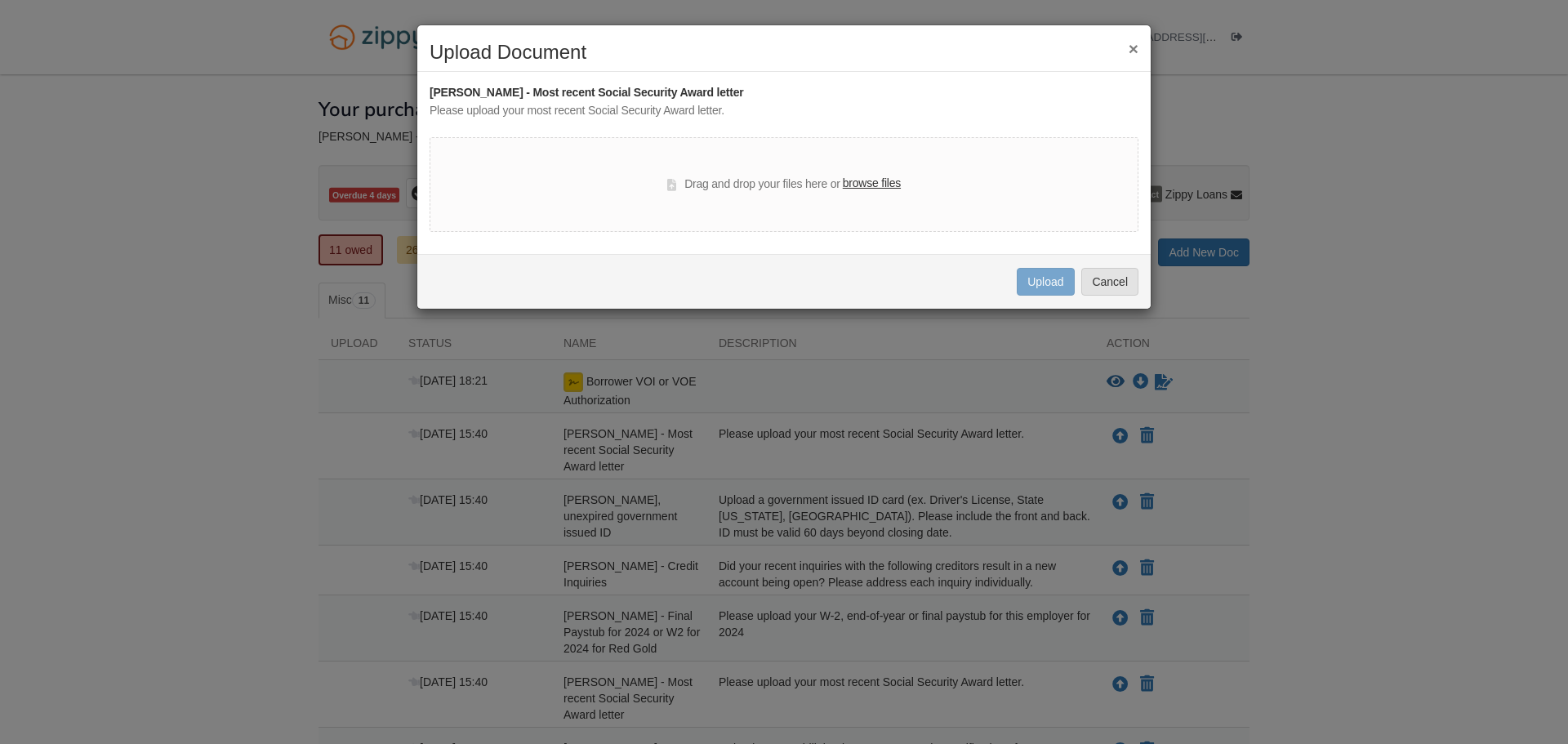
click at [868, 199] on div "Drag and drop your files here or browse files" at bounding box center [783, 184] width 709 height 94
click at [867, 196] on div "Drag and drop your files here or browse files" at bounding box center [783, 184] width 709 height 94
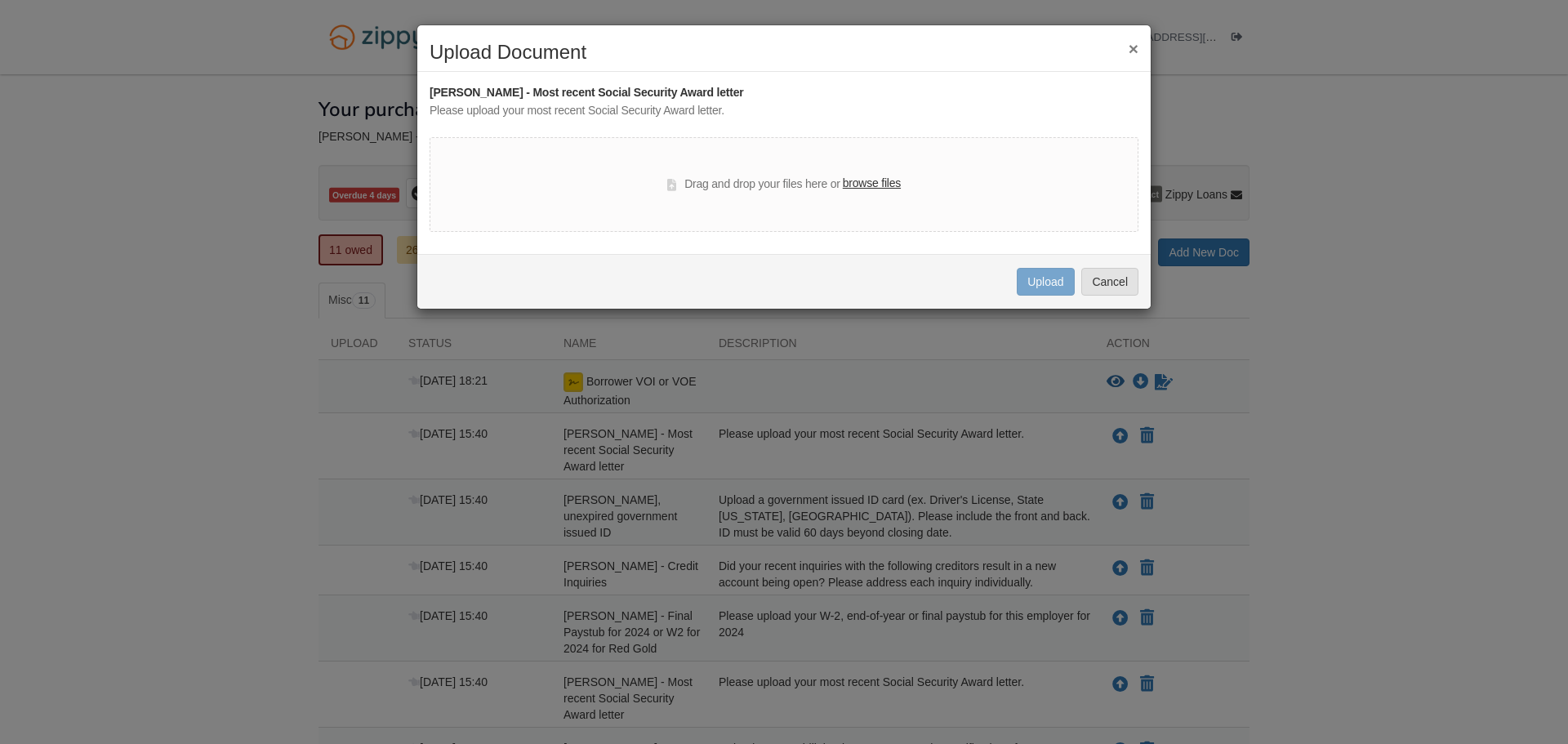
click at [1132, 47] on button "×" at bounding box center [1133, 48] width 10 height 17
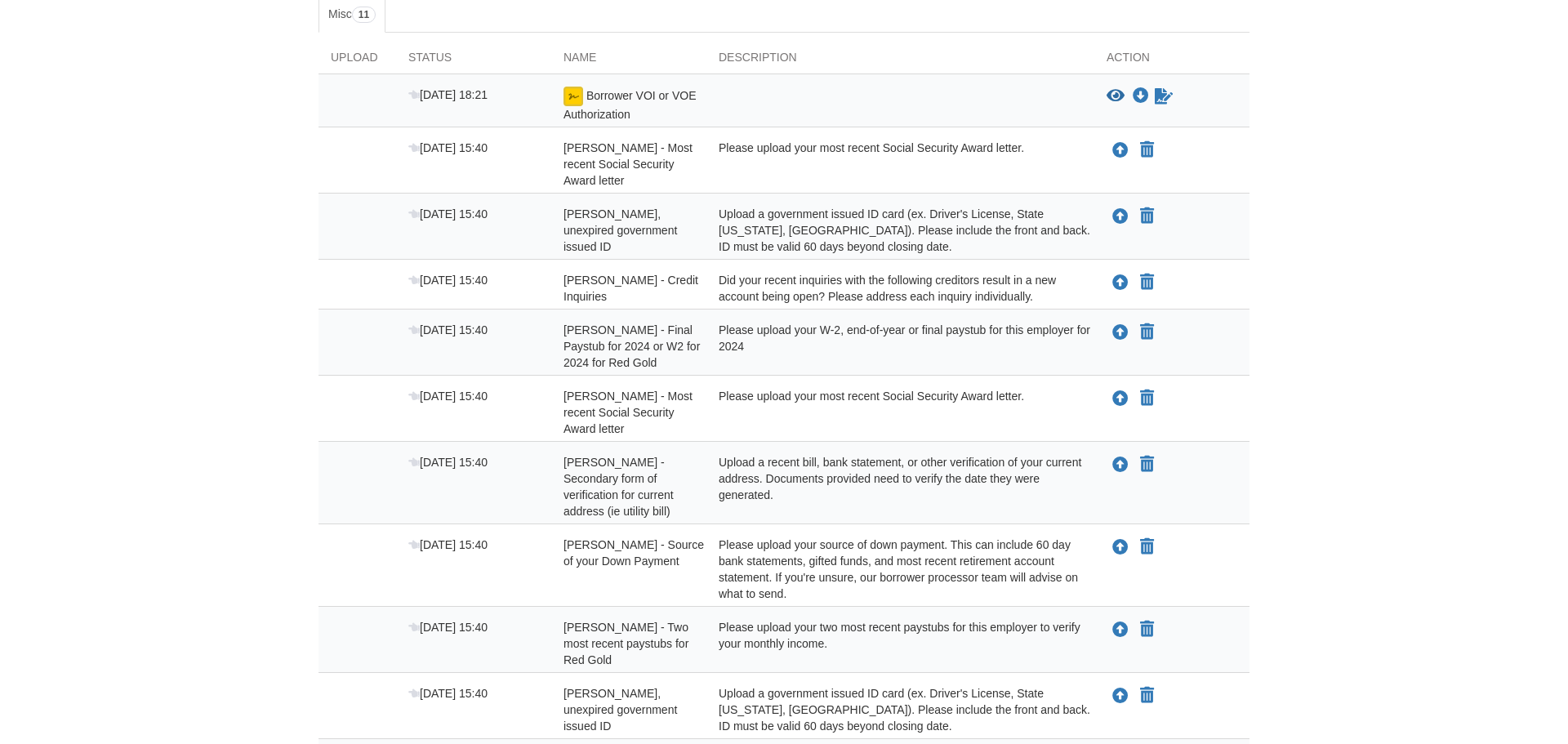
scroll to position [289, 0]
click at [778, 519] on div "[DATE] 18:21 Borrower VOI or VOE Authorization View blank/sample document View …" at bounding box center [784, 422] width 931 height 701
click at [778, 519] on div "[DATE] 15:40 [PERSON_NAME] - Secondary form of verification for current address…" at bounding box center [784, 480] width 931 height 83
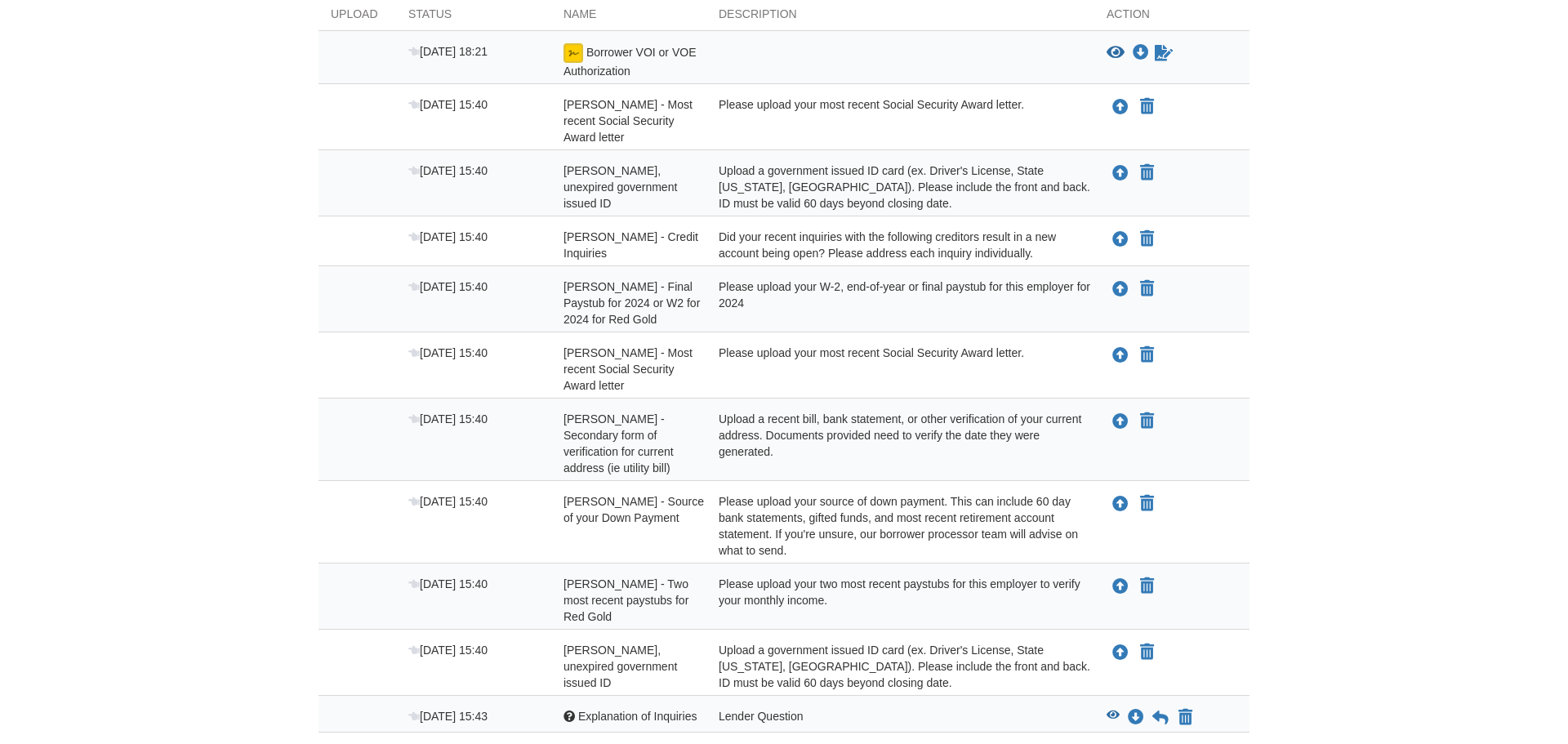
scroll to position [328, 0]
